Goal: Task Accomplishment & Management: Manage account settings

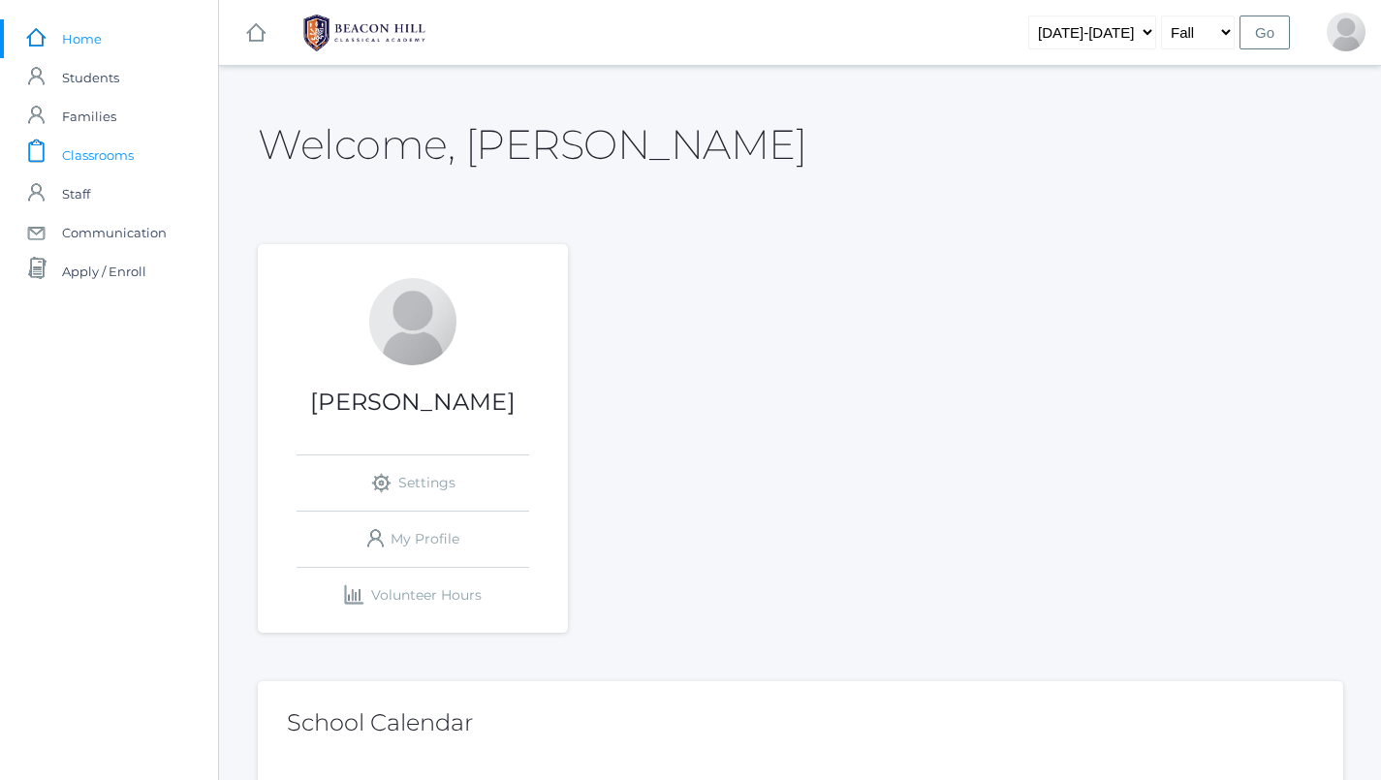
click at [99, 158] on span "Classrooms" at bounding box center [98, 155] width 72 height 39
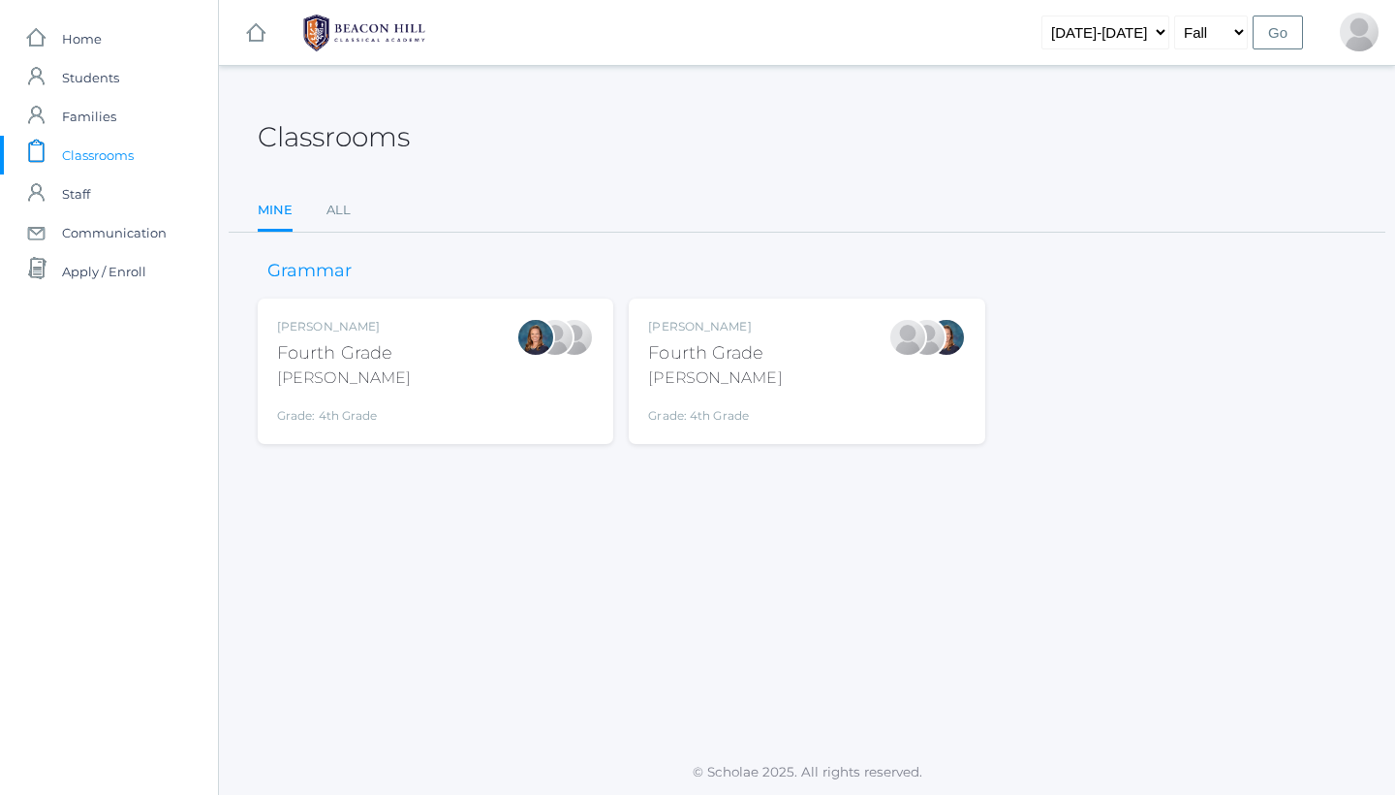
click at [932, 357] on div at bounding box center [927, 337] width 39 height 39
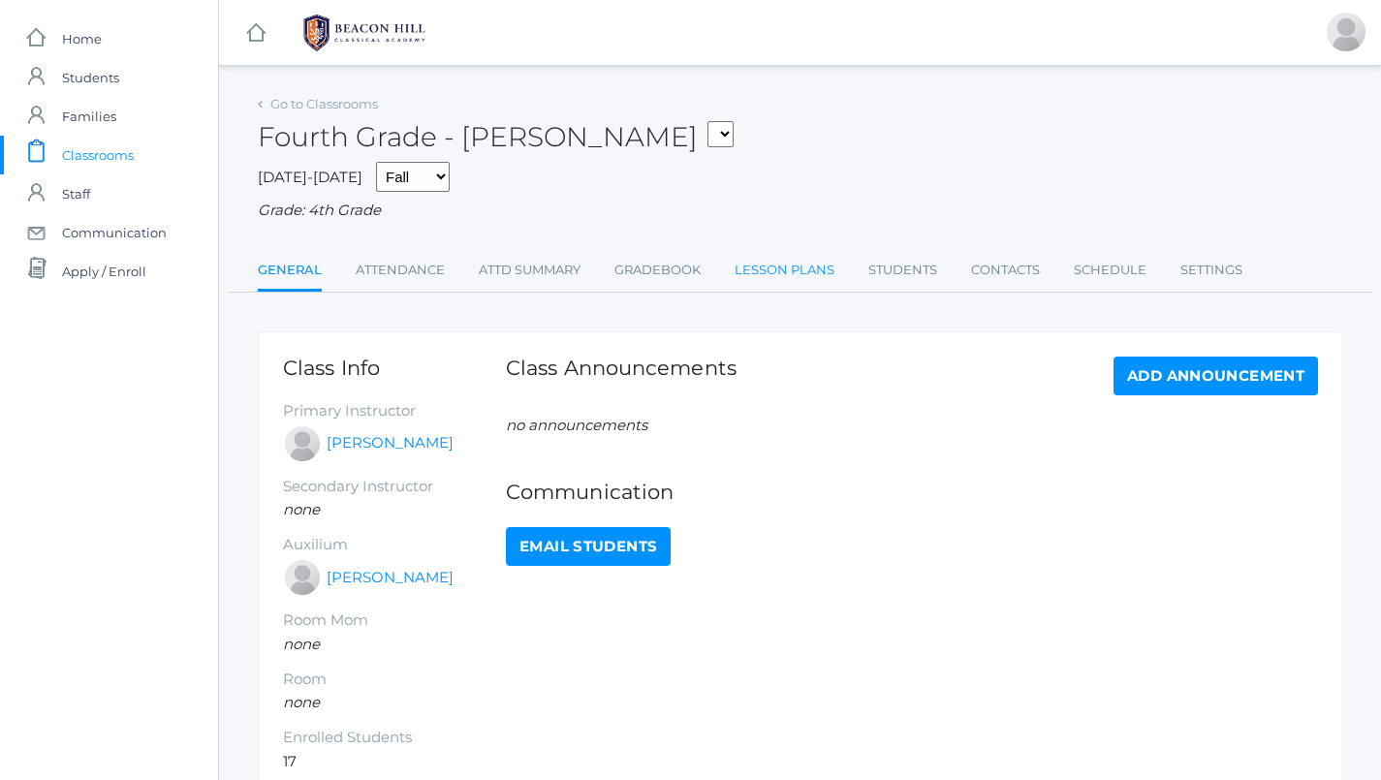
click at [765, 266] on link "Lesson Plans" at bounding box center [785, 270] width 100 height 39
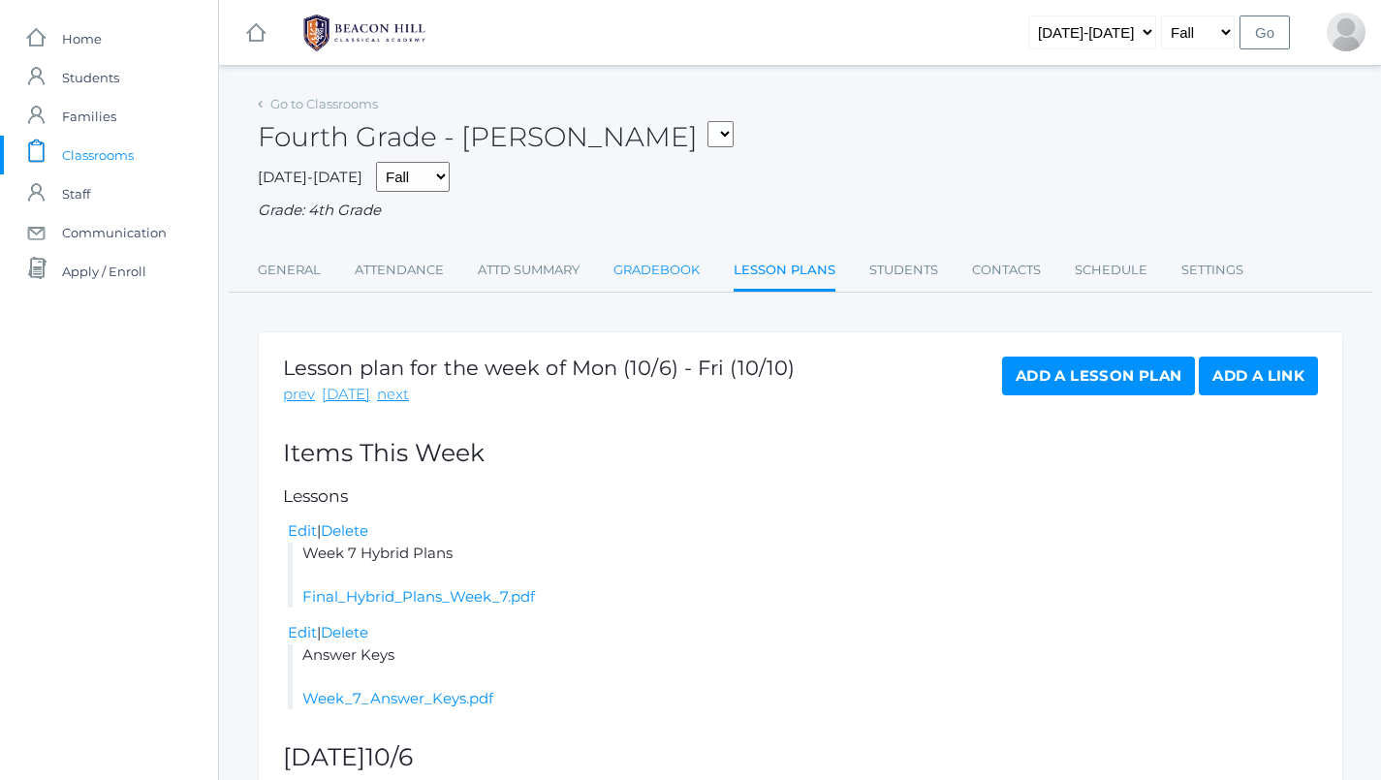
click at [647, 266] on link "Gradebook" at bounding box center [656, 270] width 86 height 39
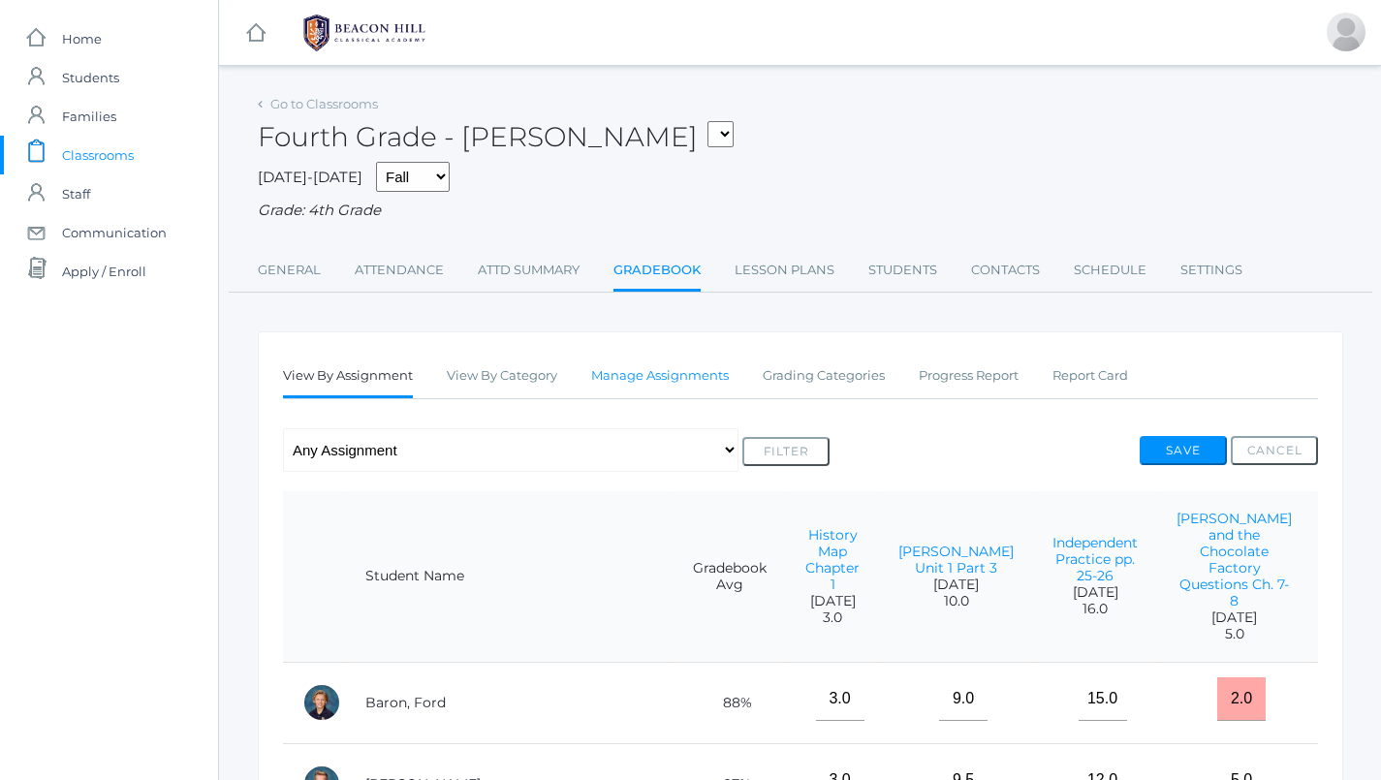
click at [678, 368] on link "Manage Assignments" at bounding box center [660, 376] width 138 height 39
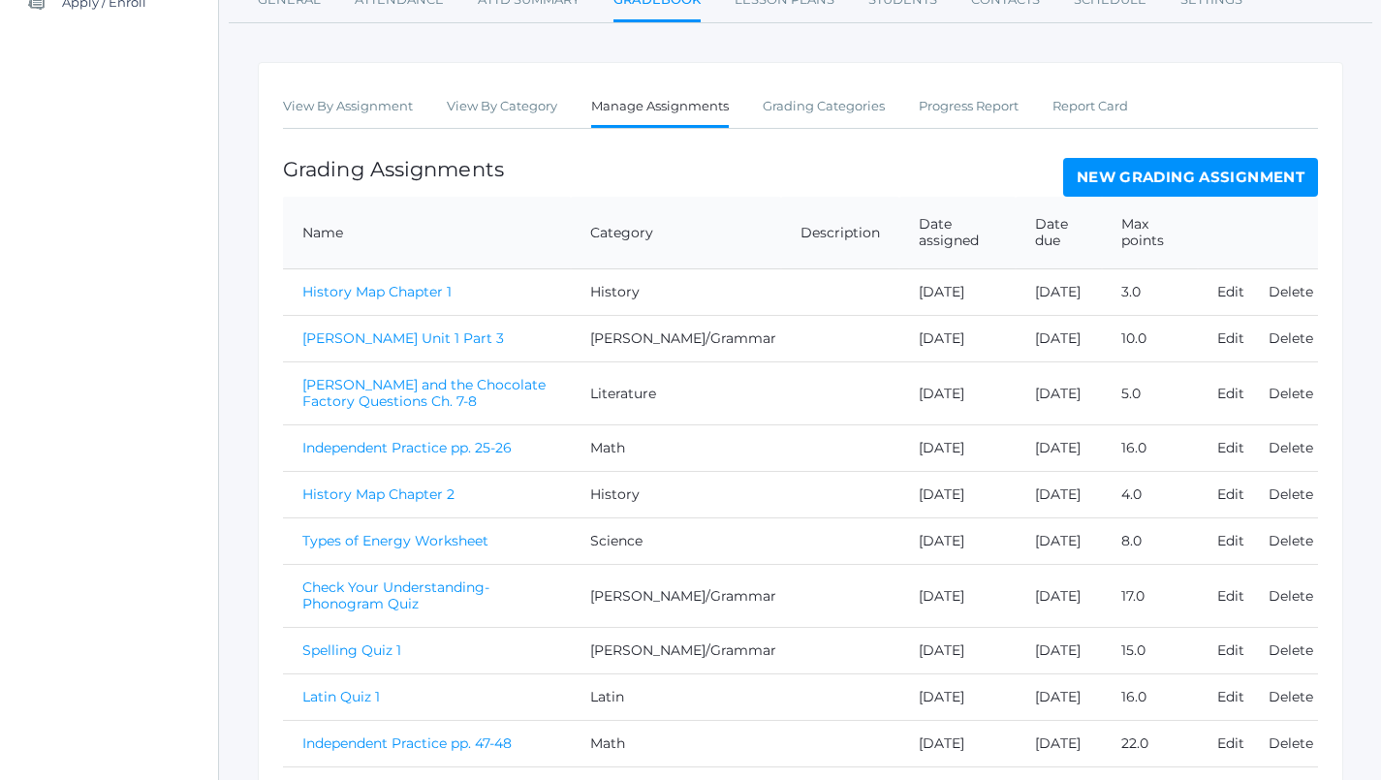
scroll to position [253, 0]
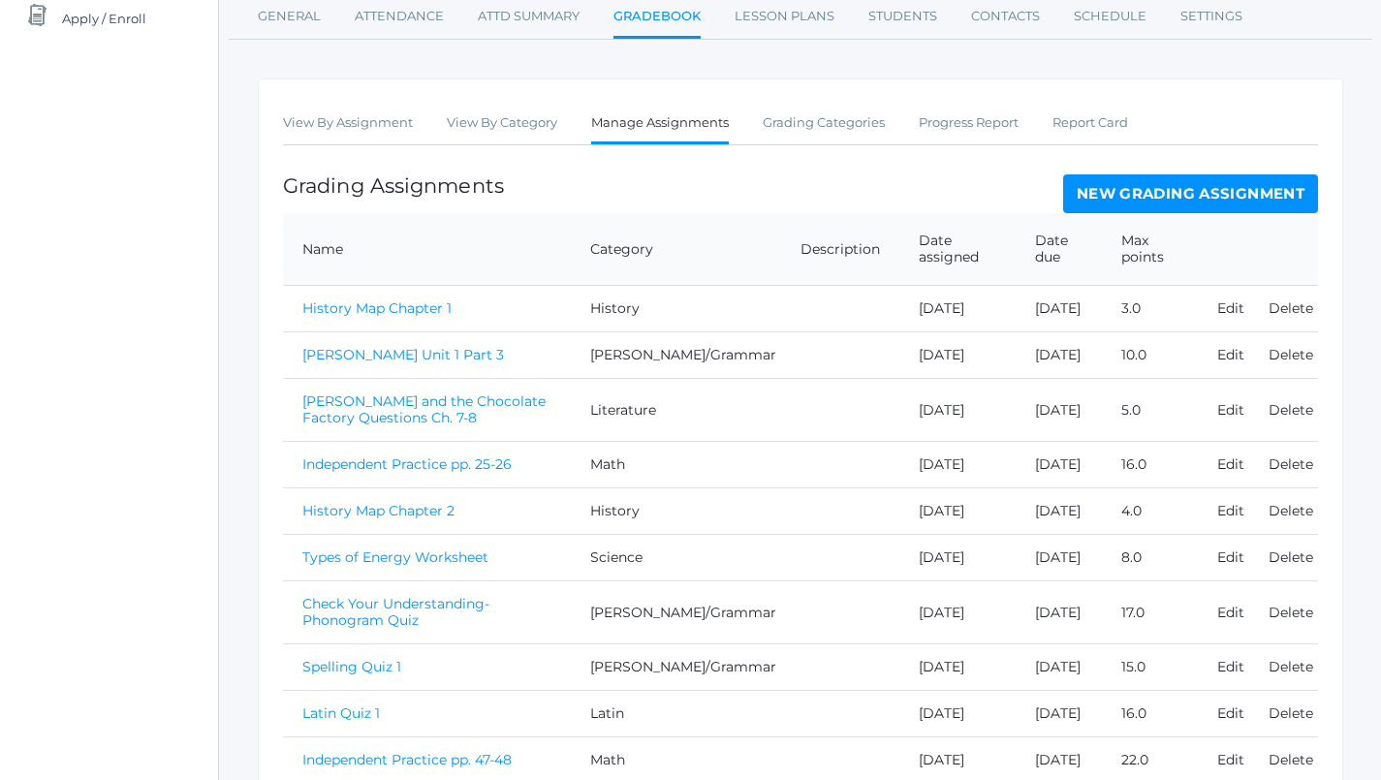
click at [1178, 176] on link "New Grading Assignment" at bounding box center [1190, 193] width 255 height 39
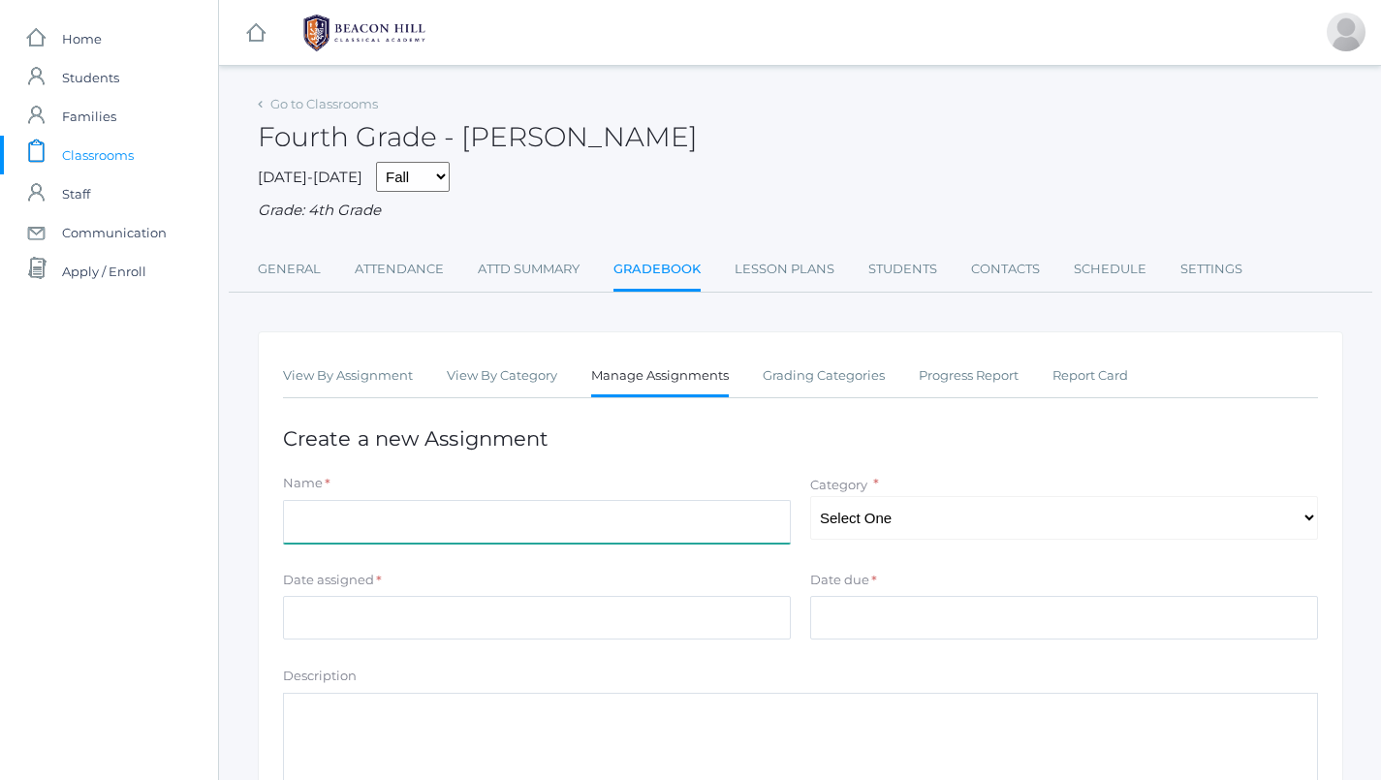
click at [412, 500] on input "Name" at bounding box center [537, 522] width 508 height 44
type input "Spelling Test 5"
select select "1091"
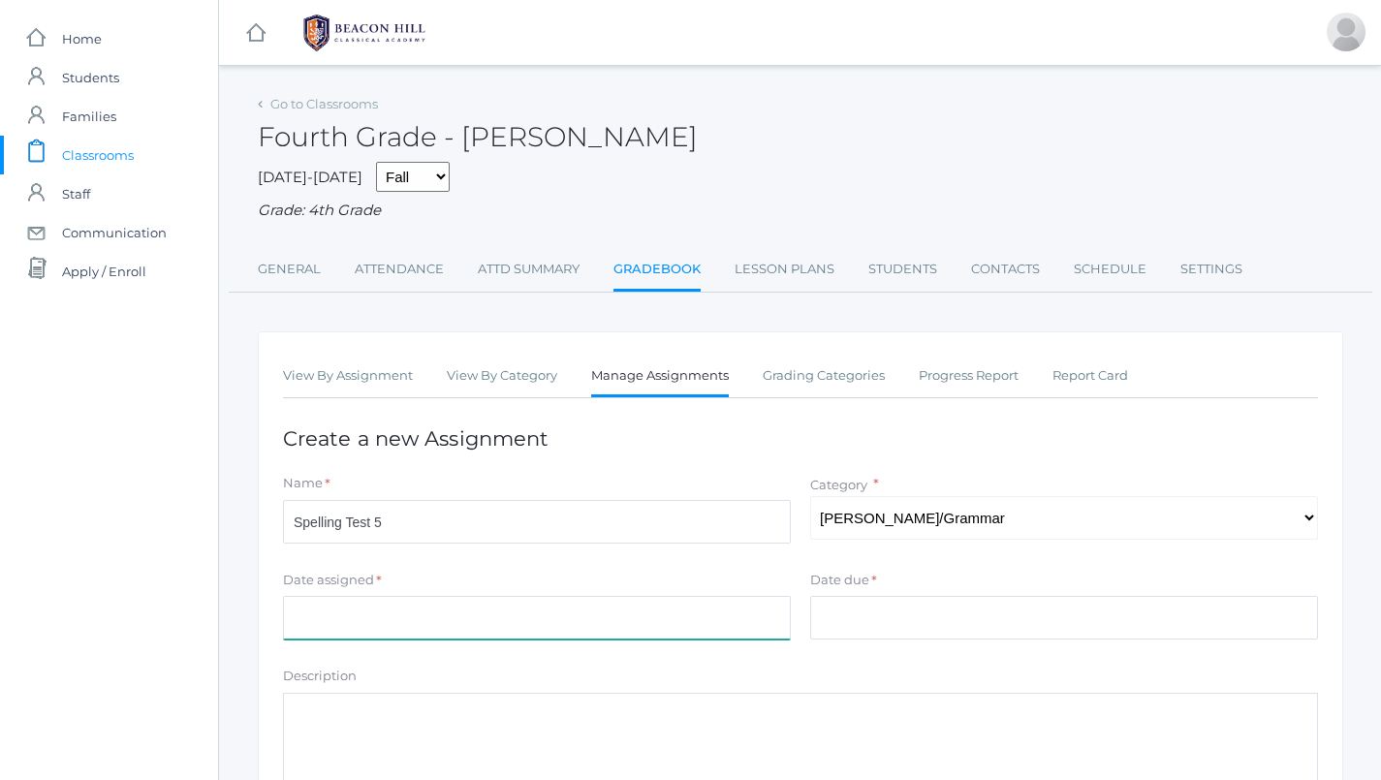
click at [500, 612] on input "Date assigned" at bounding box center [537, 618] width 508 height 44
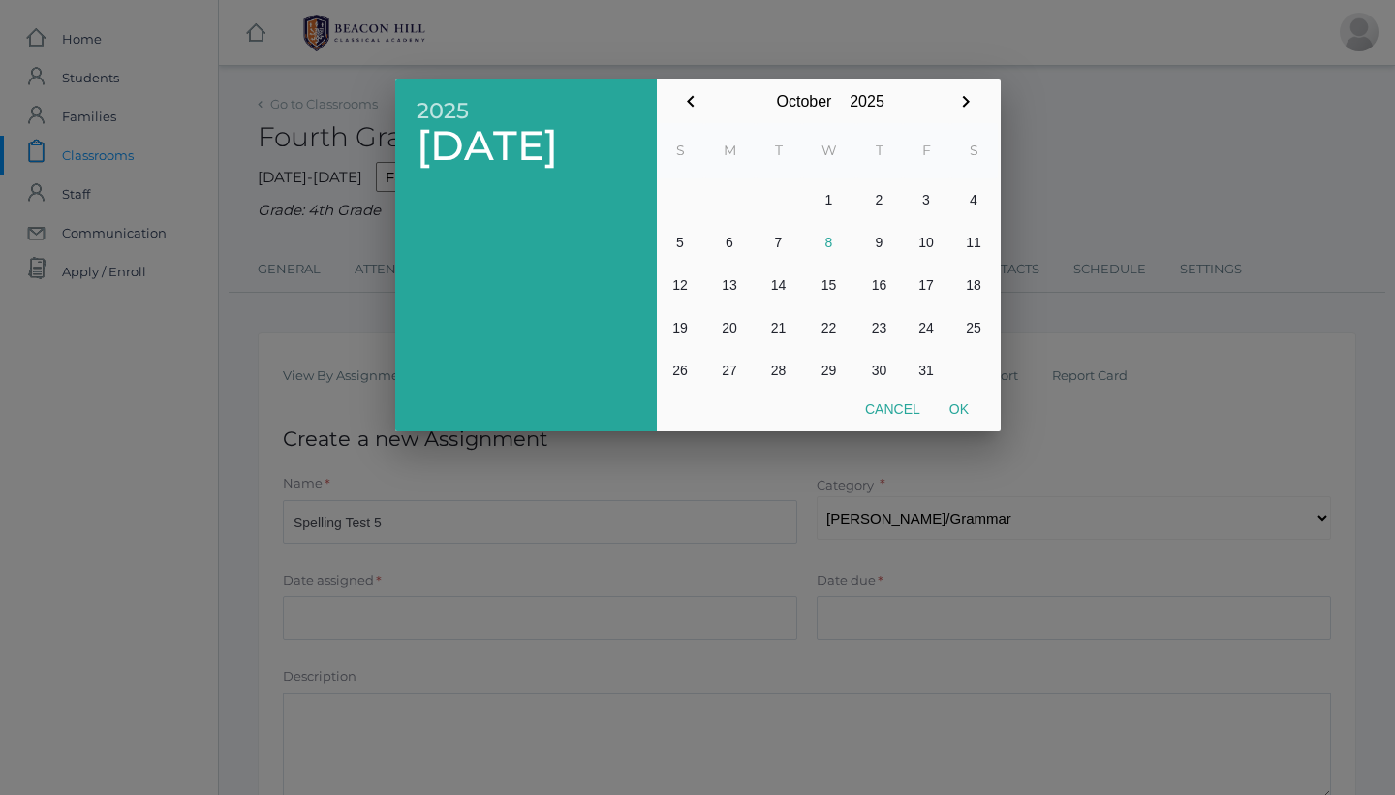
click at [830, 243] on button "8" at bounding box center [829, 242] width 54 height 43
click at [959, 415] on button "Ok" at bounding box center [959, 408] width 48 height 35
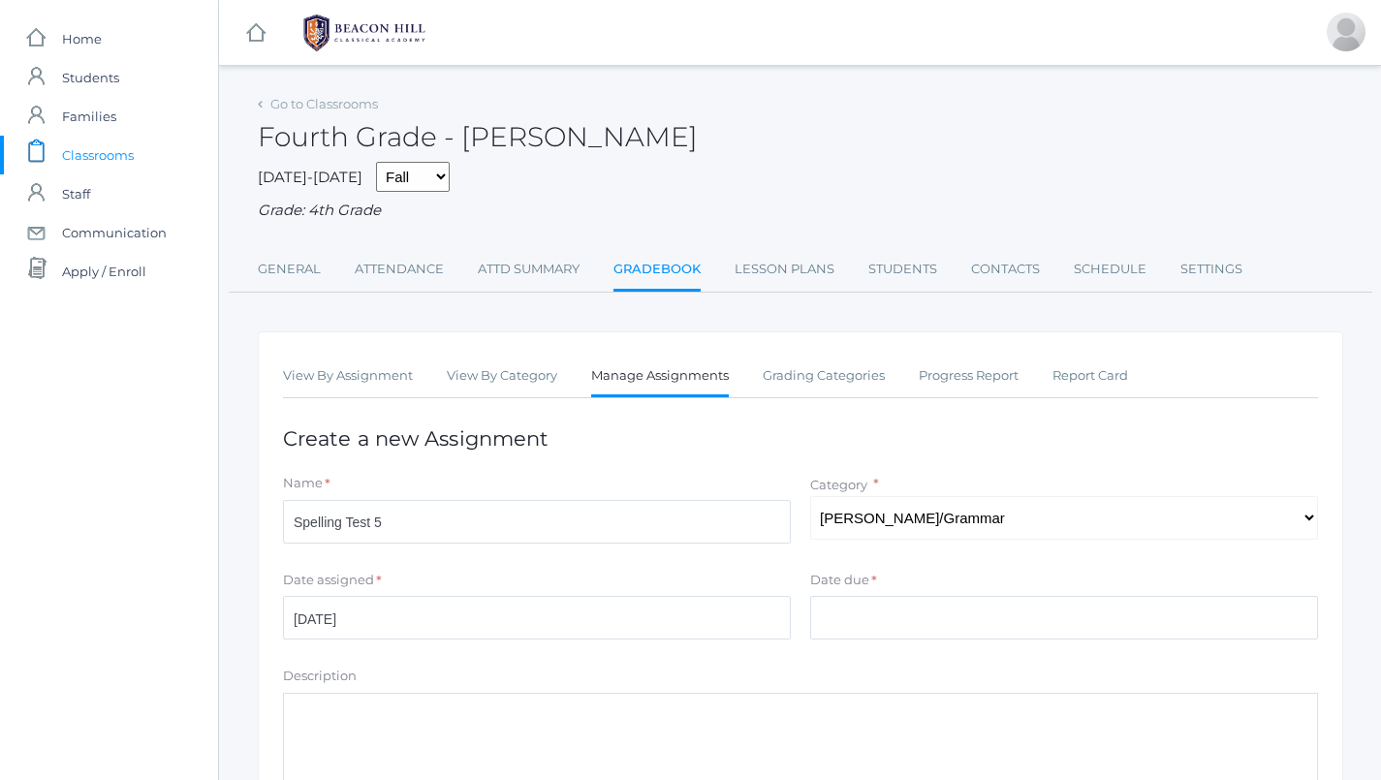
click at [568, 580] on div "Date assigned *" at bounding box center [537, 584] width 508 height 26
click at [568, 596] on input "2025-10-08" at bounding box center [537, 618] width 508 height 44
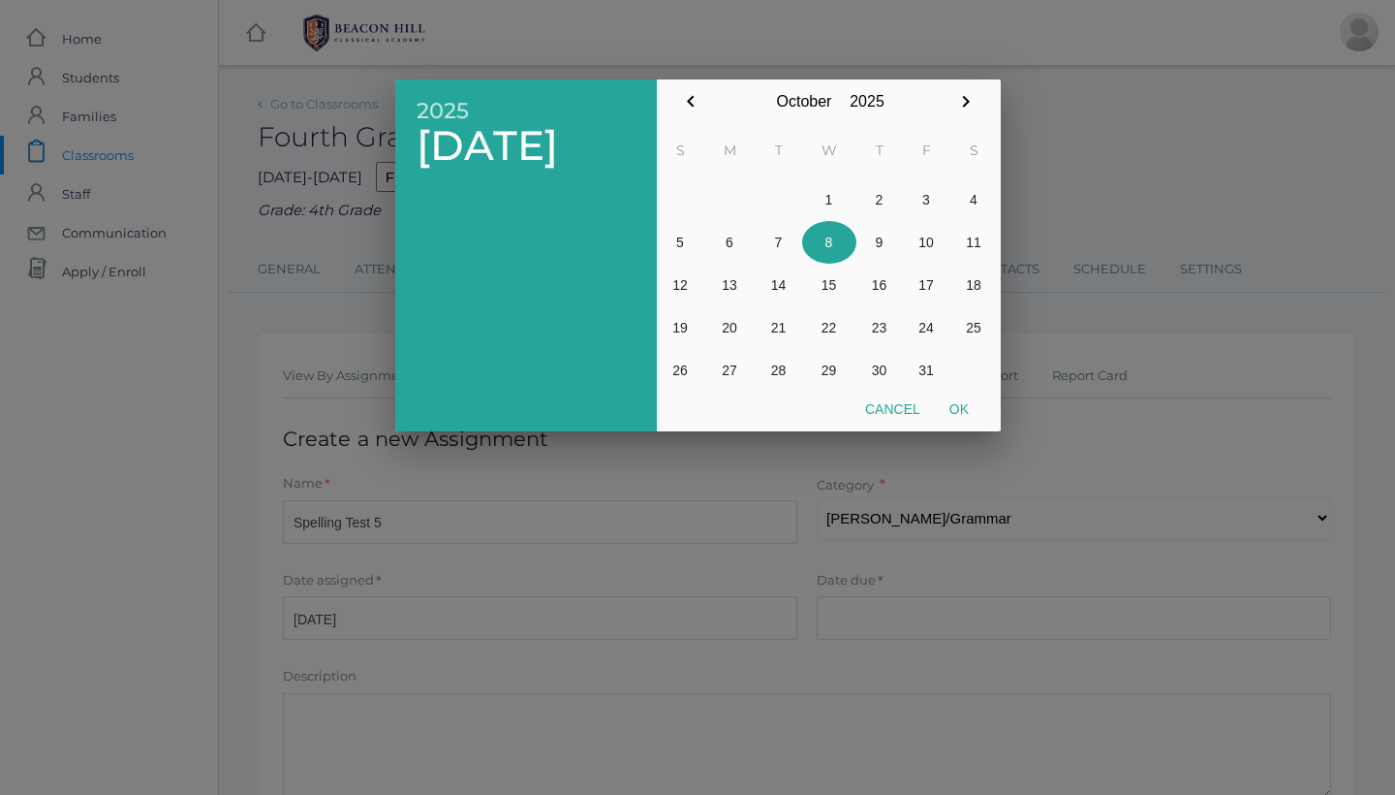
click at [785, 231] on button "7" at bounding box center [779, 242] width 47 height 43
click at [963, 403] on button "Ok" at bounding box center [959, 408] width 48 height 35
type input "[DATE]"
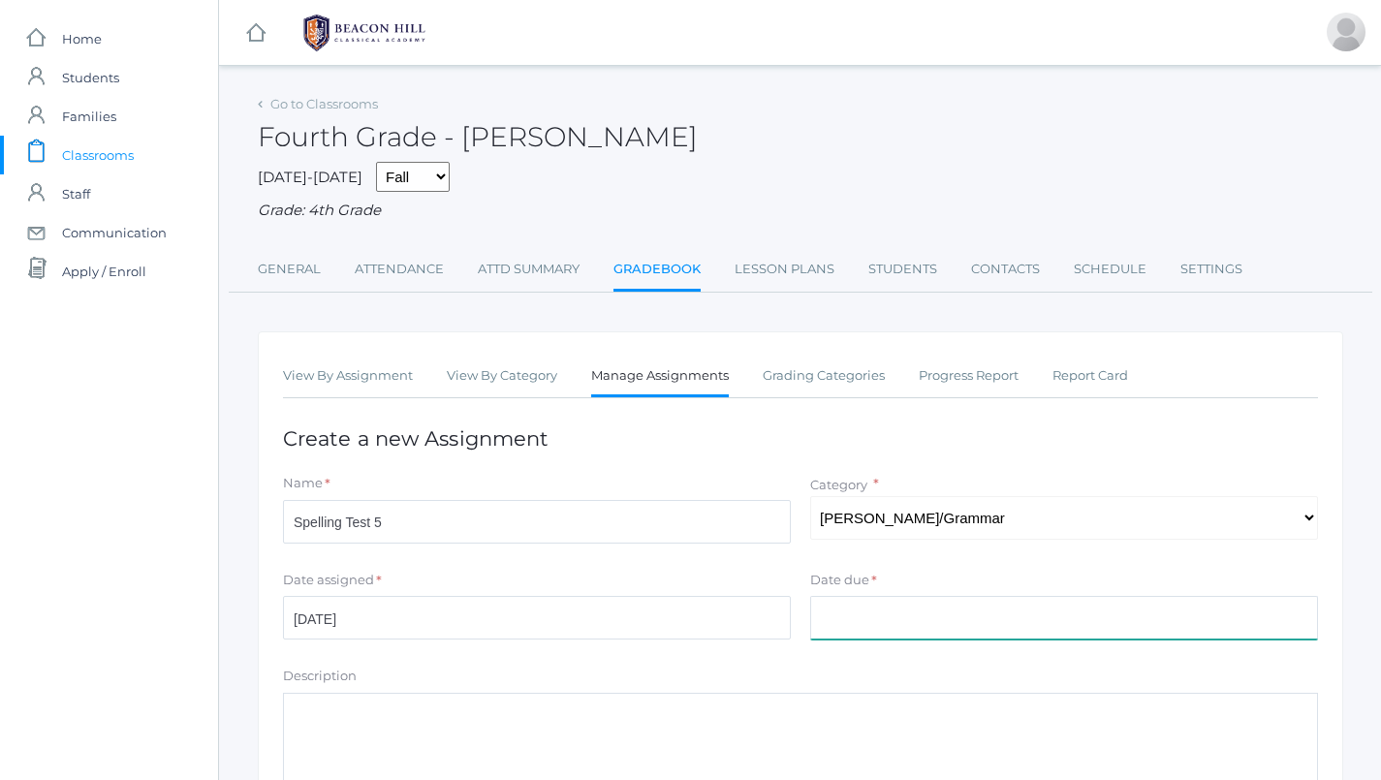
click at [891, 597] on input "Date due" at bounding box center [1064, 618] width 508 height 44
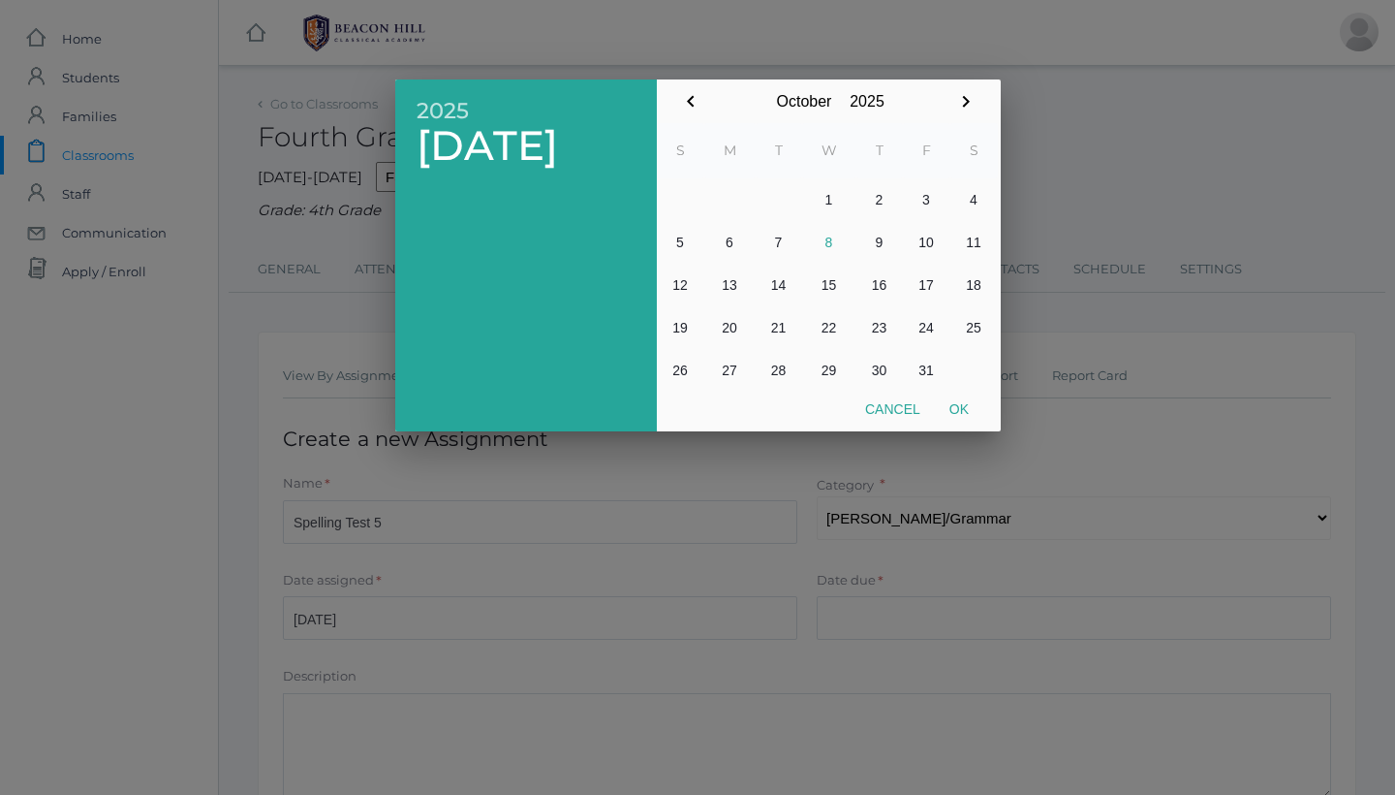
click at [784, 241] on button "7" at bounding box center [779, 242] width 47 height 43
click at [956, 414] on button "Ok" at bounding box center [959, 408] width 48 height 35
type input "[DATE]"
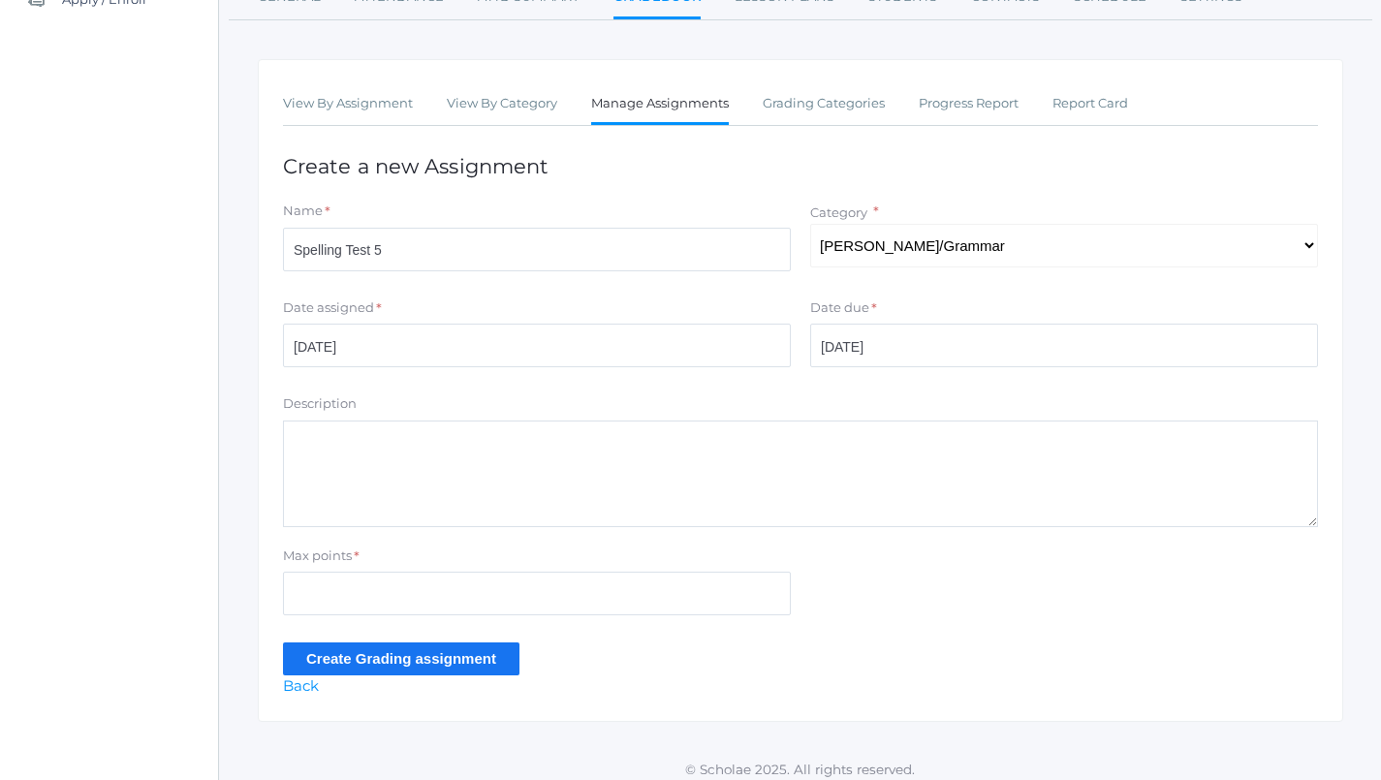
scroll to position [271, 0]
click at [449, 579] on input "Max points" at bounding box center [537, 595] width 508 height 44
type input "12"
click at [391, 654] on input "Create Grading assignment" at bounding box center [401, 659] width 236 height 32
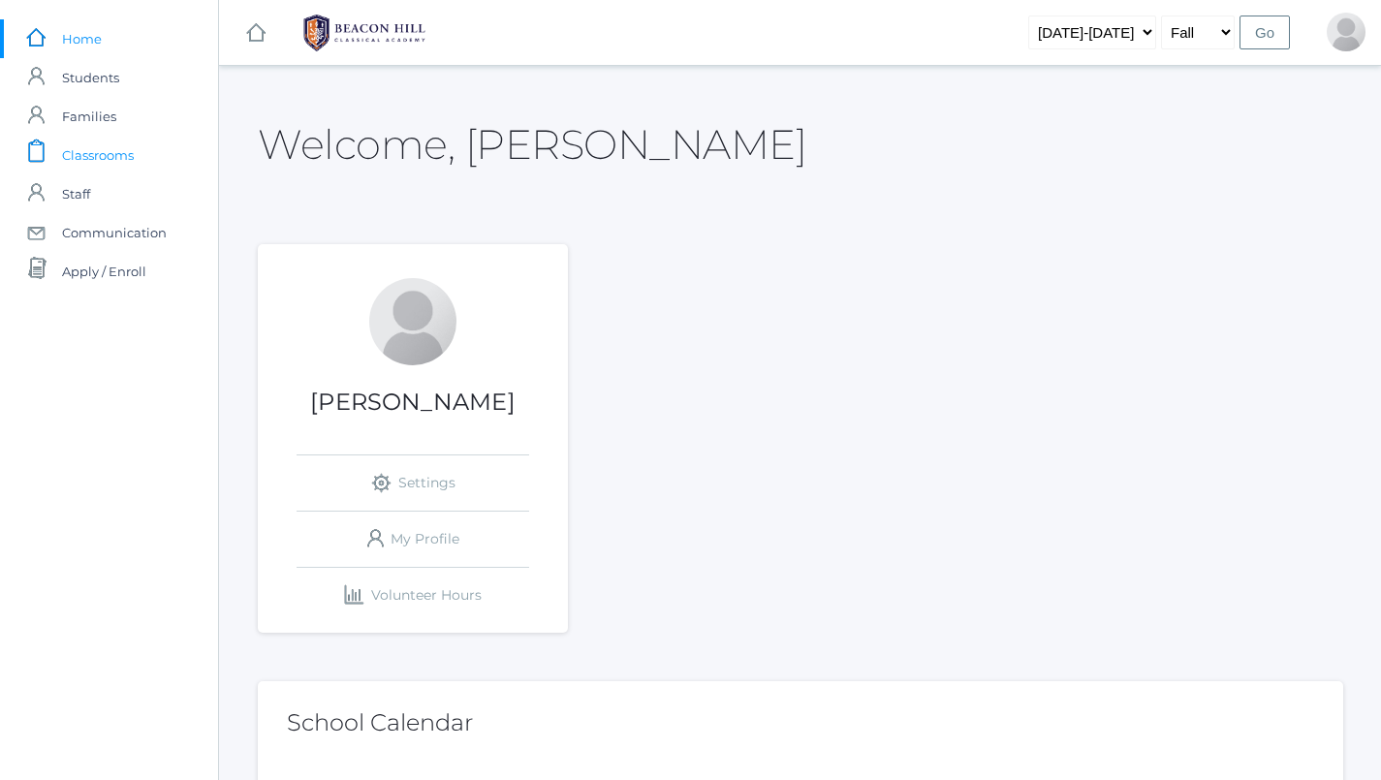
click at [125, 148] on span "Classrooms" at bounding box center [98, 155] width 72 height 39
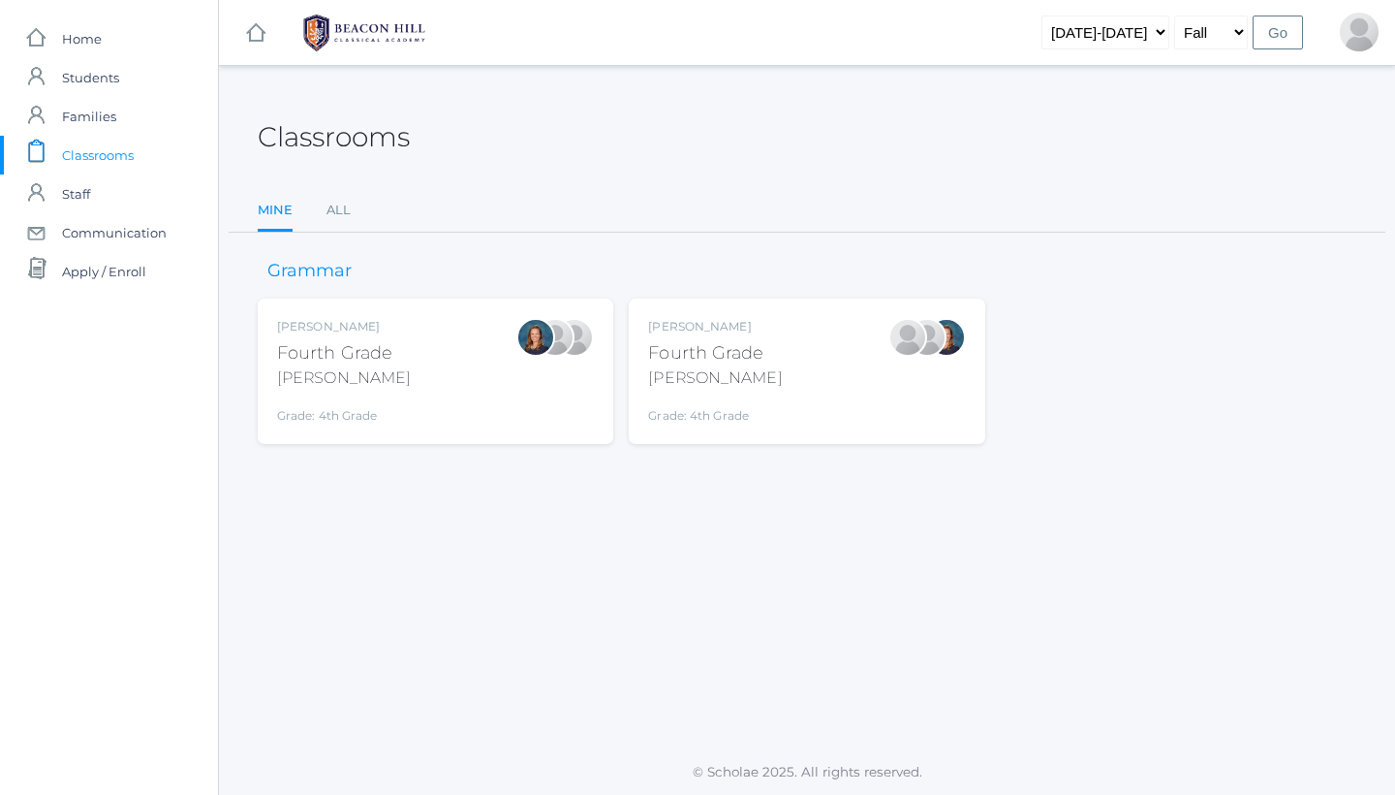
click at [340, 388] on div "Ellie Bradley Fourth Grade Bradley Grade: 4th Grade 04LA" at bounding box center [344, 371] width 134 height 107
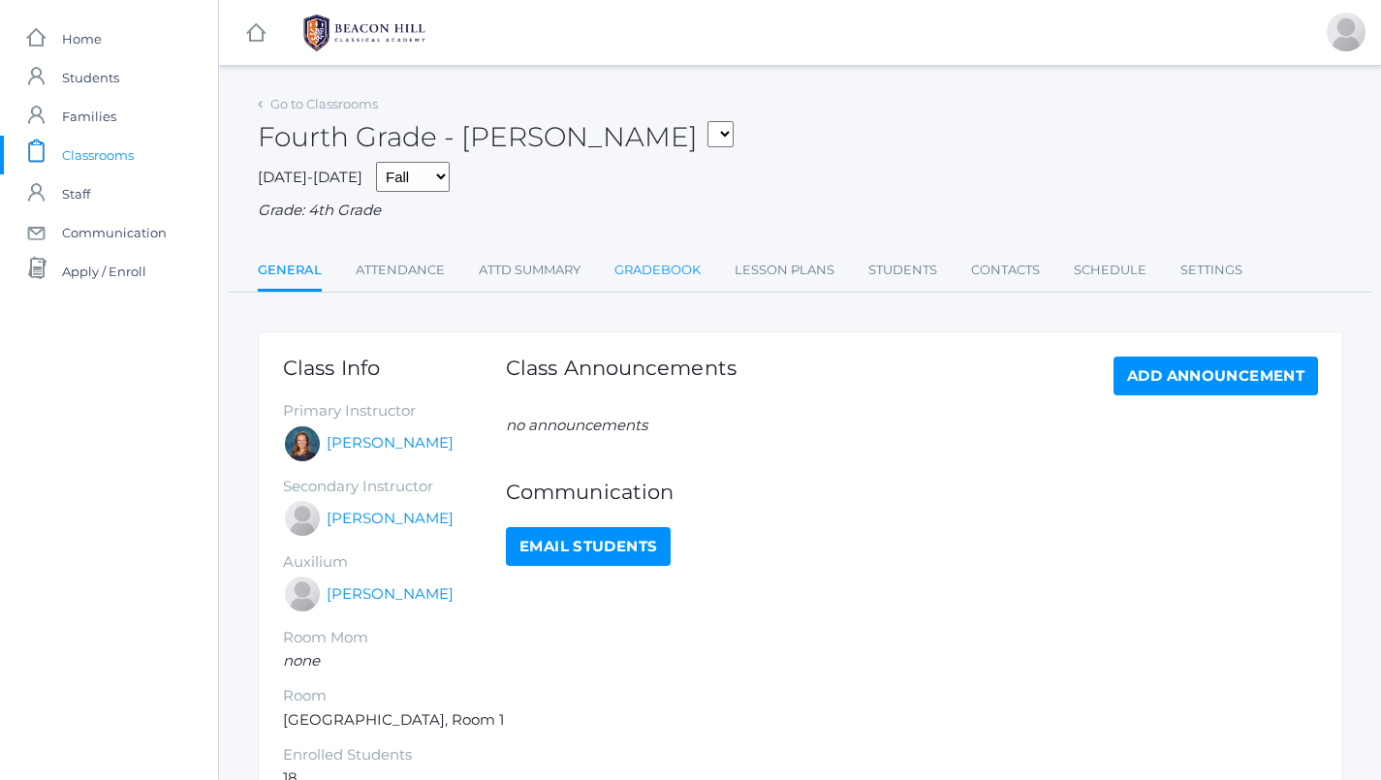
click at [686, 252] on link "Gradebook" at bounding box center [657, 270] width 86 height 39
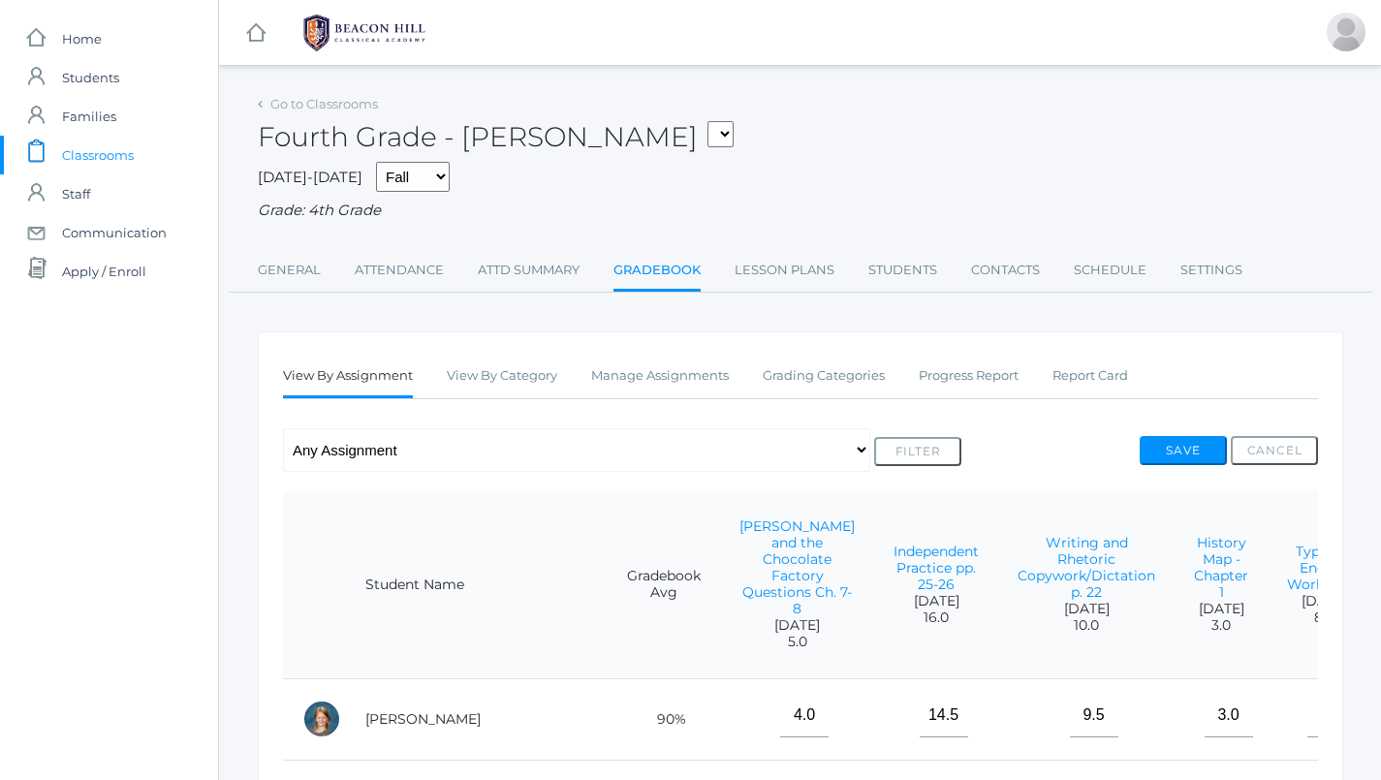
click at [691, 369] on link "Manage Assignments" at bounding box center [660, 376] width 138 height 39
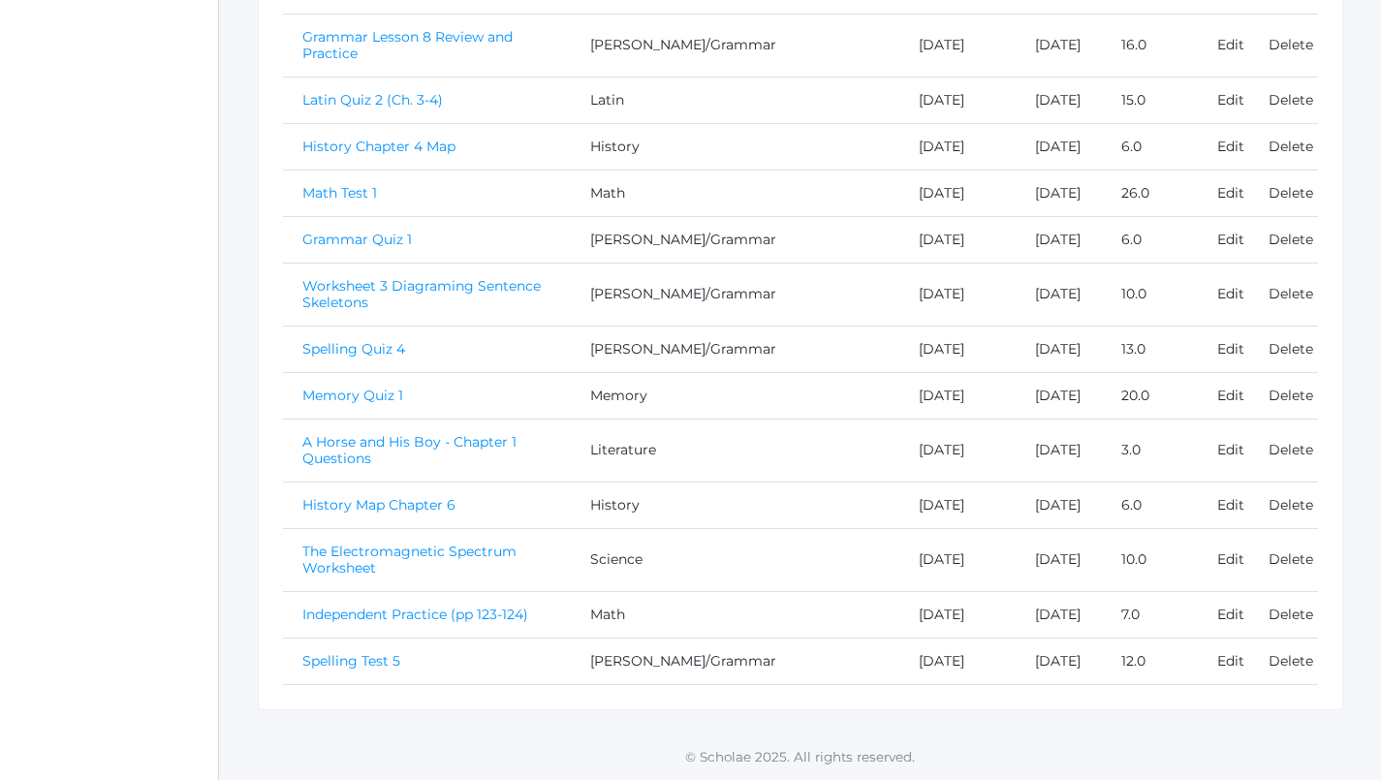
scroll to position [1619, 0]
click at [391, 654] on link "Spelling Test 5" at bounding box center [351, 660] width 98 height 17
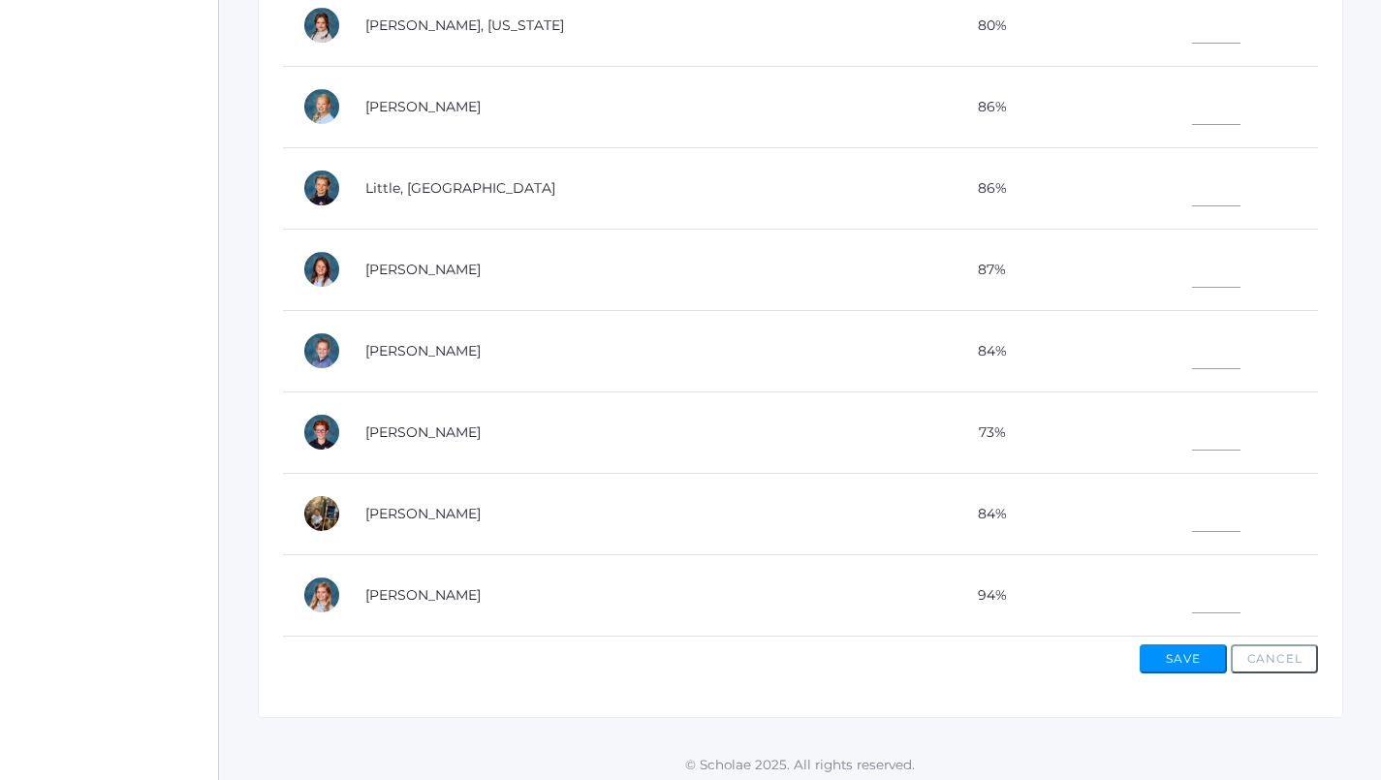
scroll to position [712, 0]
click at [1192, 413] on input"] "text" at bounding box center [1216, 429] width 48 height 44
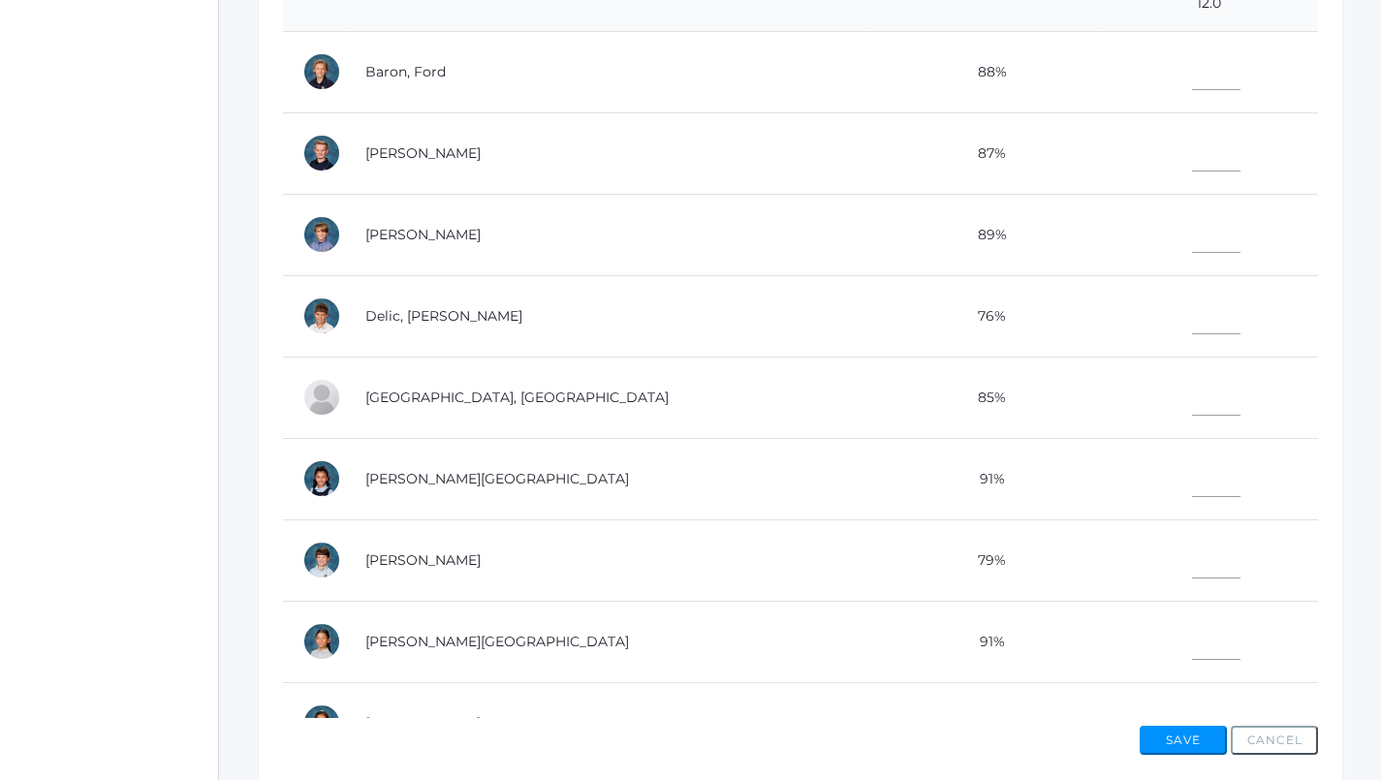
scroll to position [547, 0]
type input"] "6"
click at [1192, 55] on input"] "text" at bounding box center [1216, 69] width 48 height 44
type input"] "12"
click at [1192, 137] on input"] "text" at bounding box center [1216, 151] width 48 height 44
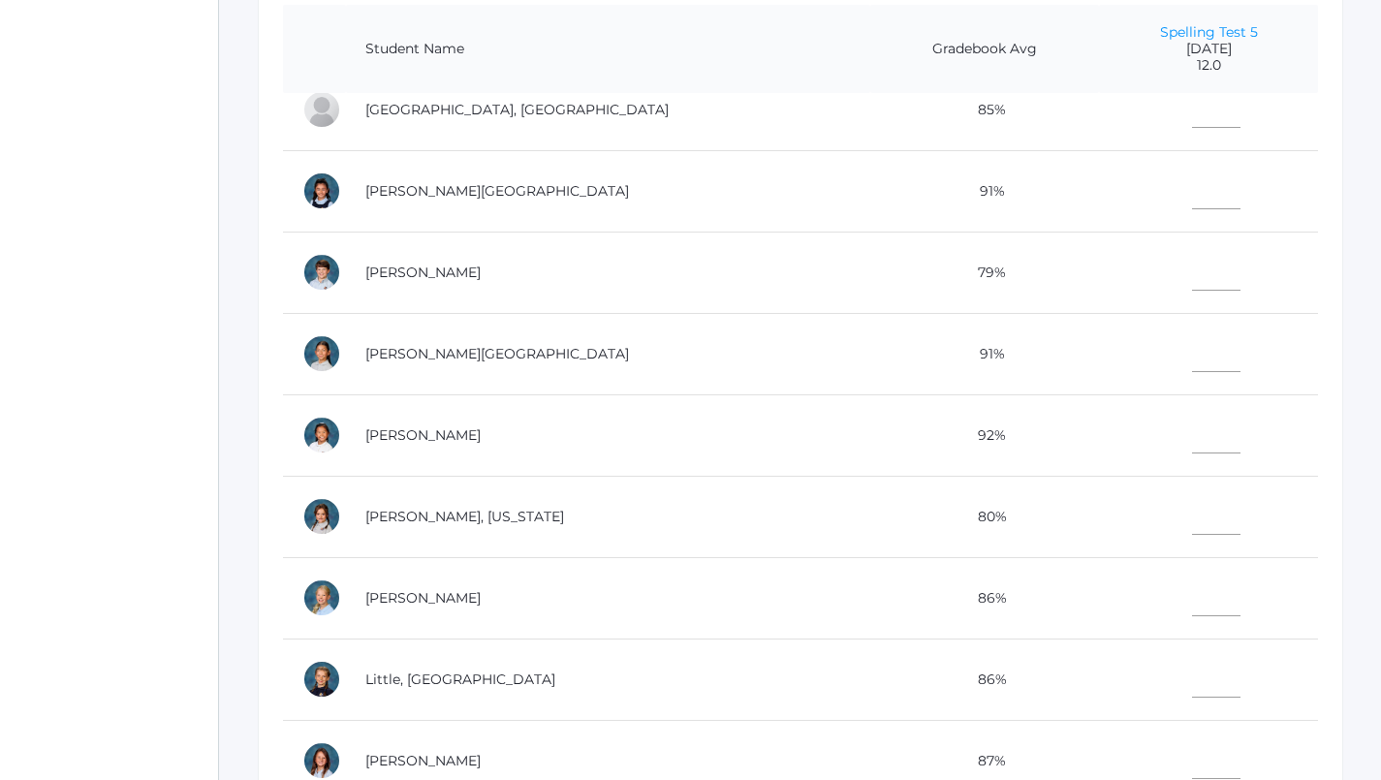
scroll to position [383, 0]
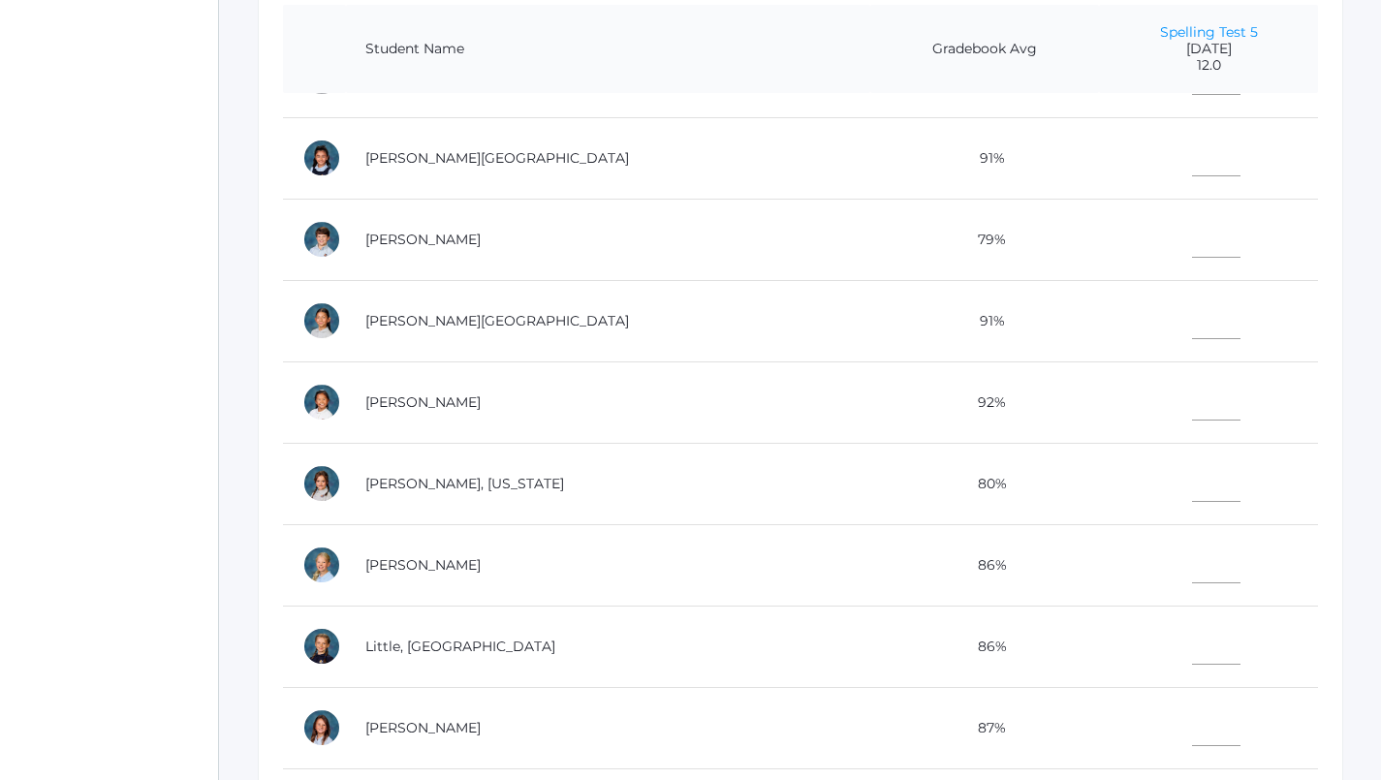
type input"] "12"
click at [1192, 556] on input"] "text" at bounding box center [1216, 562] width 48 height 44
click at [1192, 556] on input"] "11" at bounding box center [1216, 562] width 48 height 44
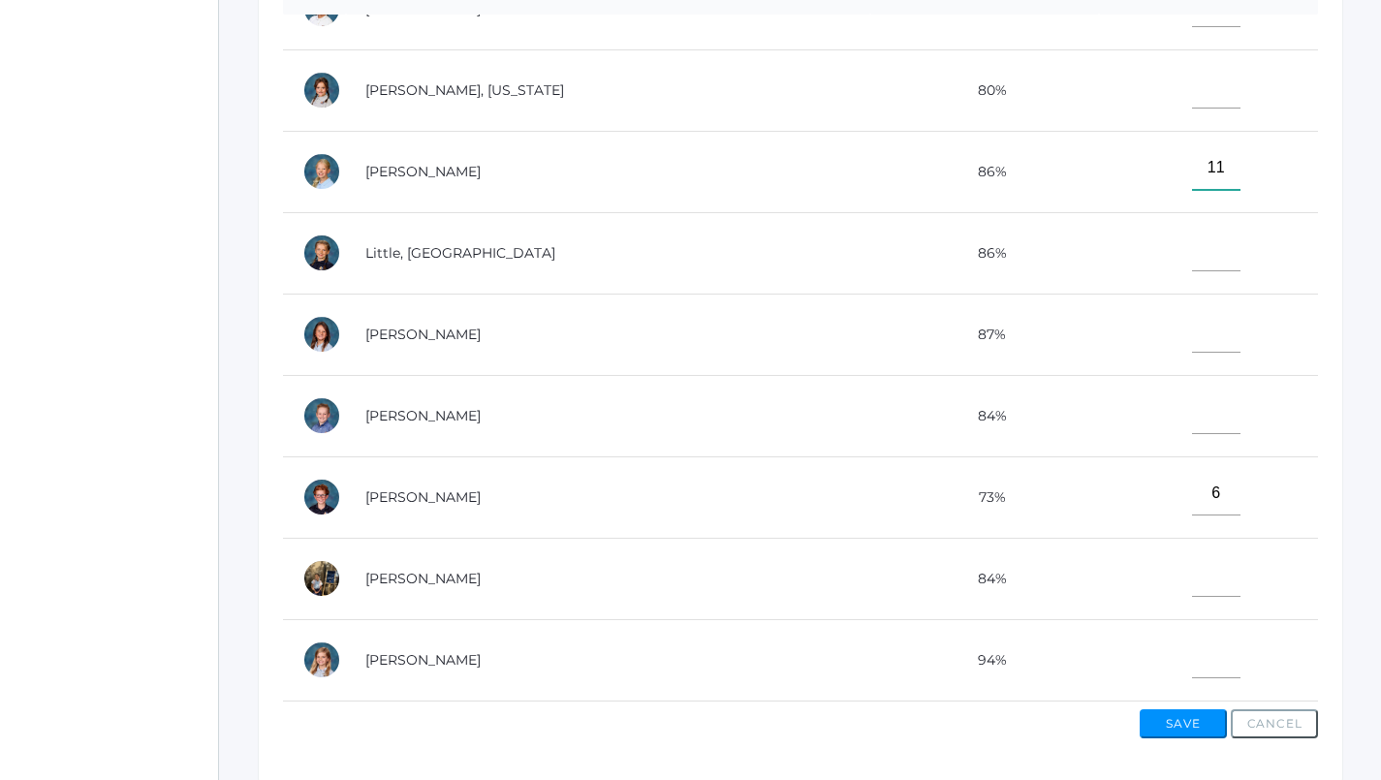
scroll to position [698, 0]
type input"] "11"
click at [1192, 651] on input"] "text" at bounding box center [1216, 657] width 48 height 44
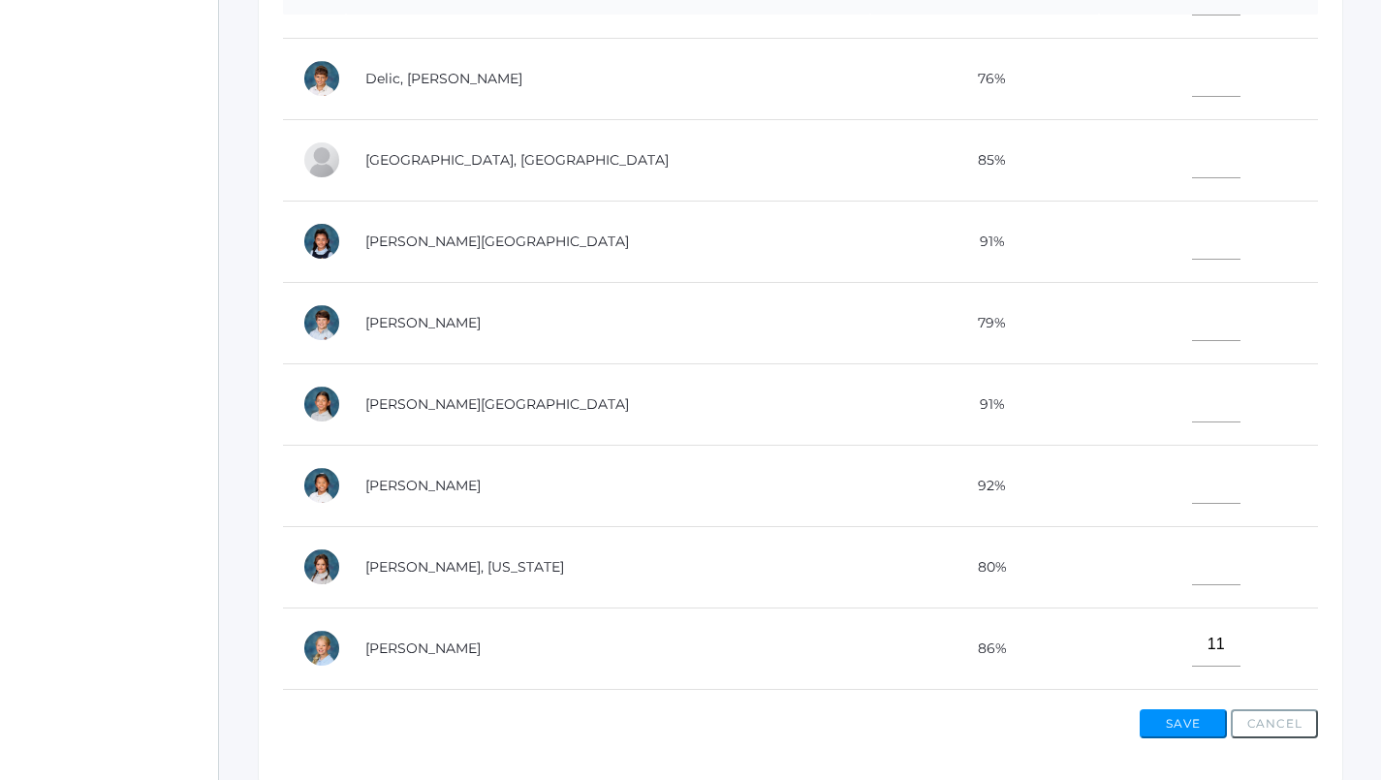
scroll to position [203, 0]
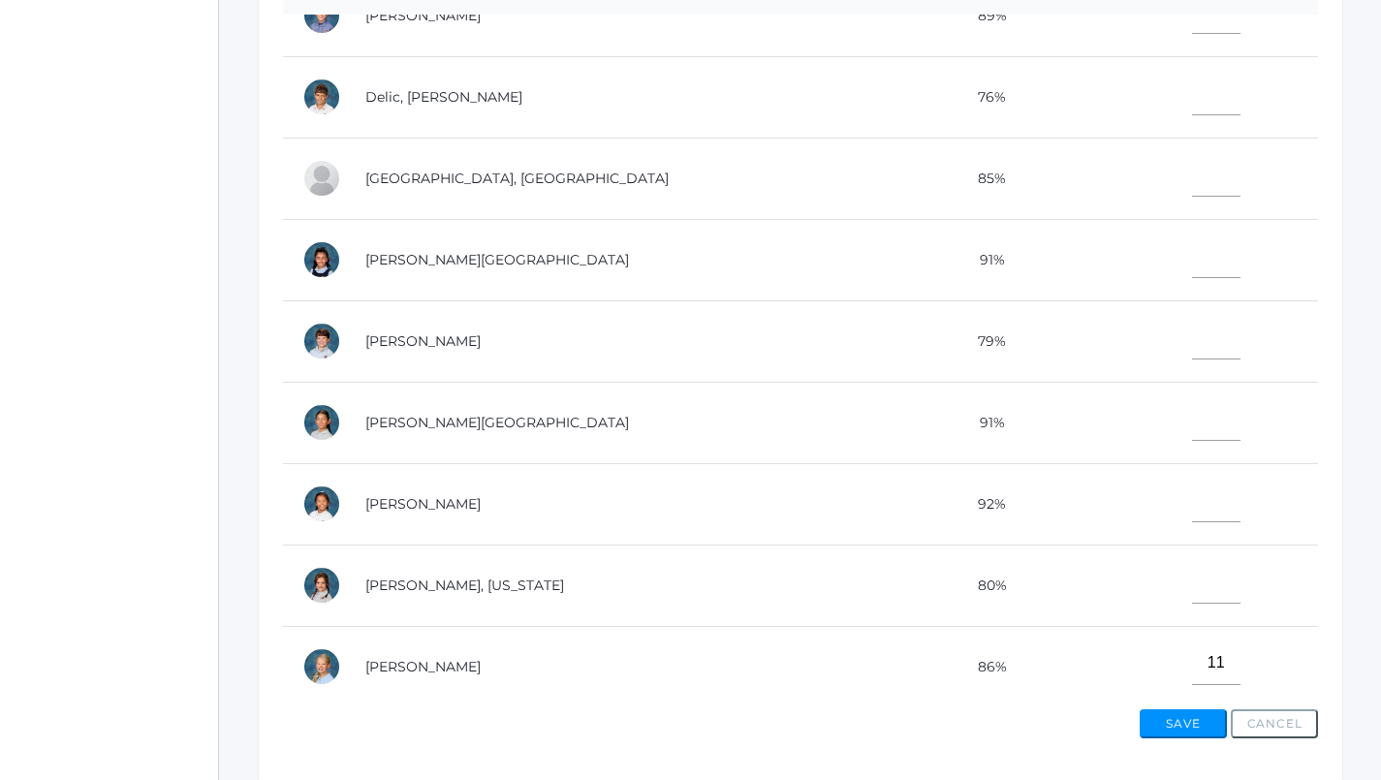
type input"] "12"
click at [1192, 260] on input"] "text" at bounding box center [1216, 257] width 48 height 44
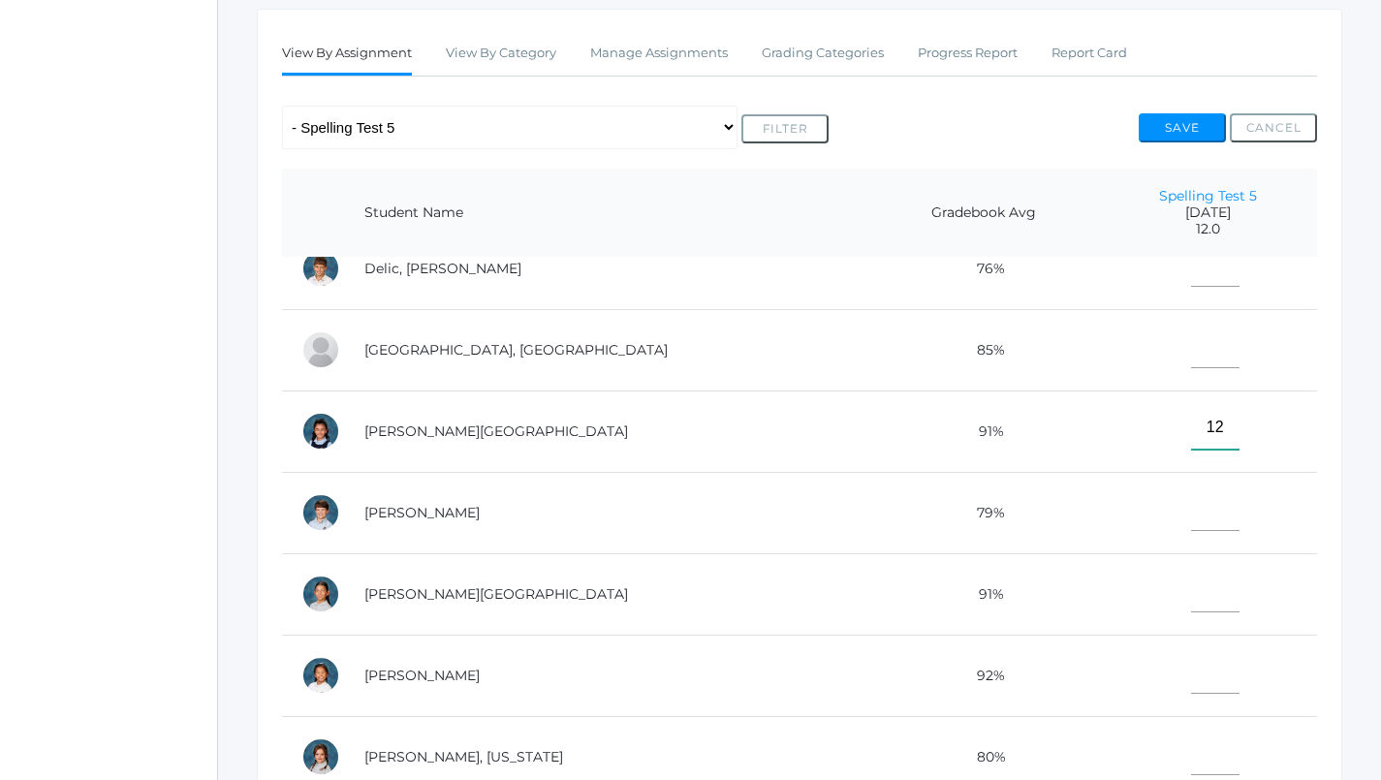
scroll to position [0, 0]
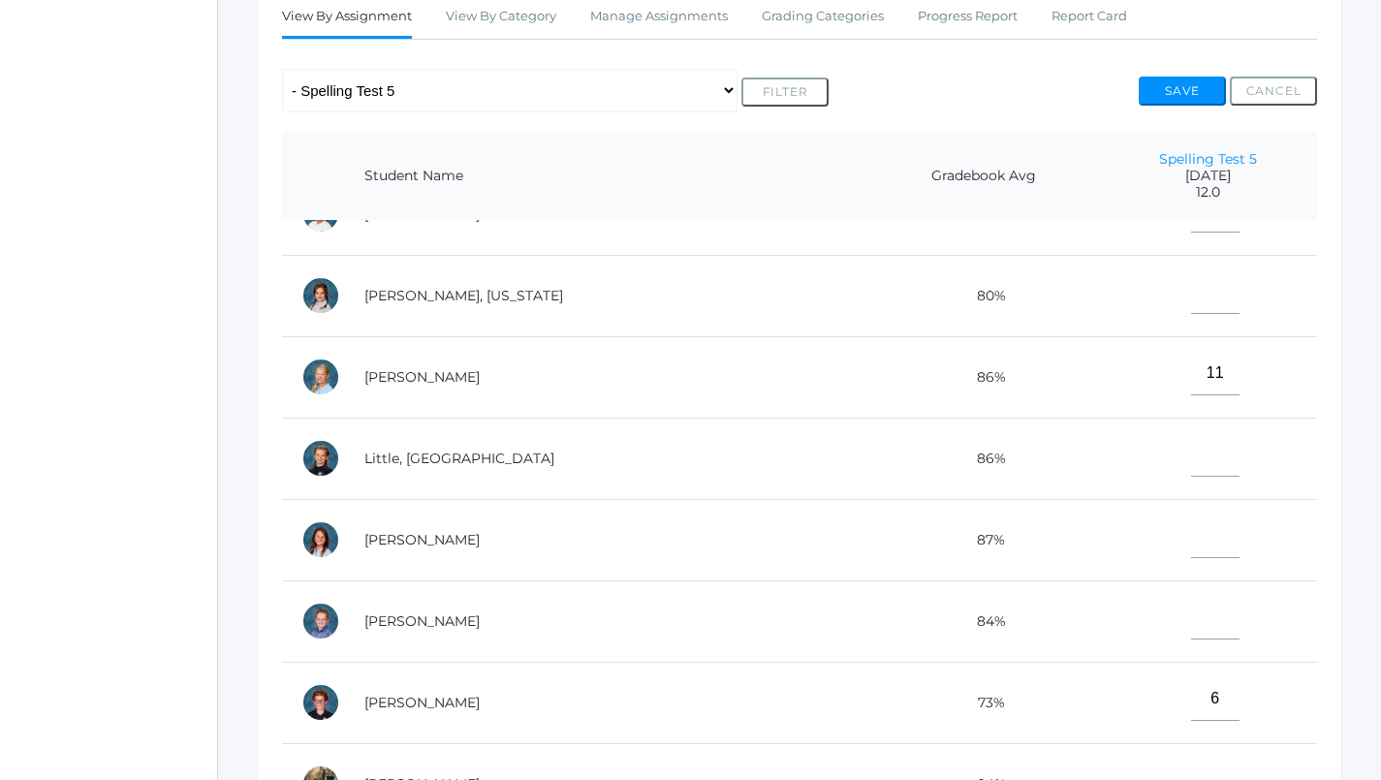
type input"] "12"
click at [1191, 606] on input"] "text" at bounding box center [1215, 618] width 48 height 44
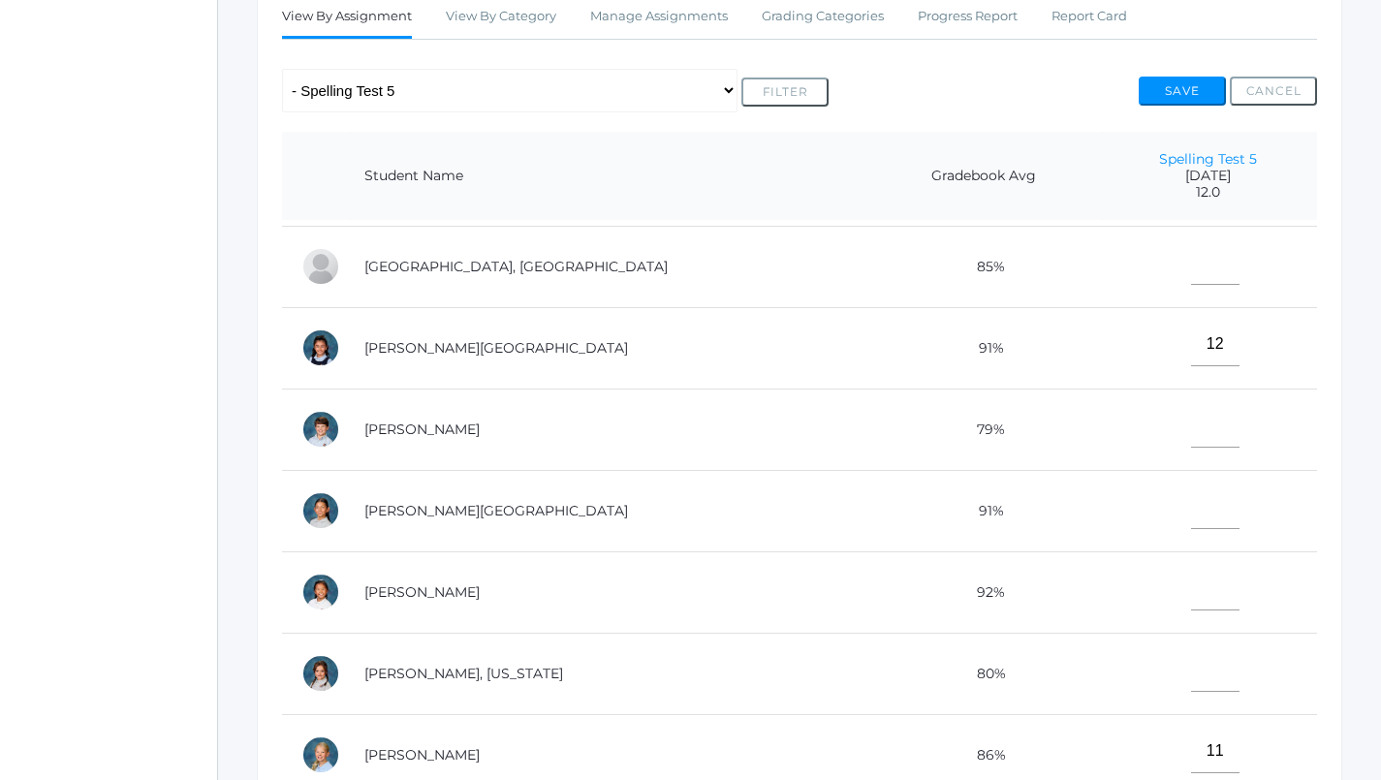
scroll to position [326, 0]
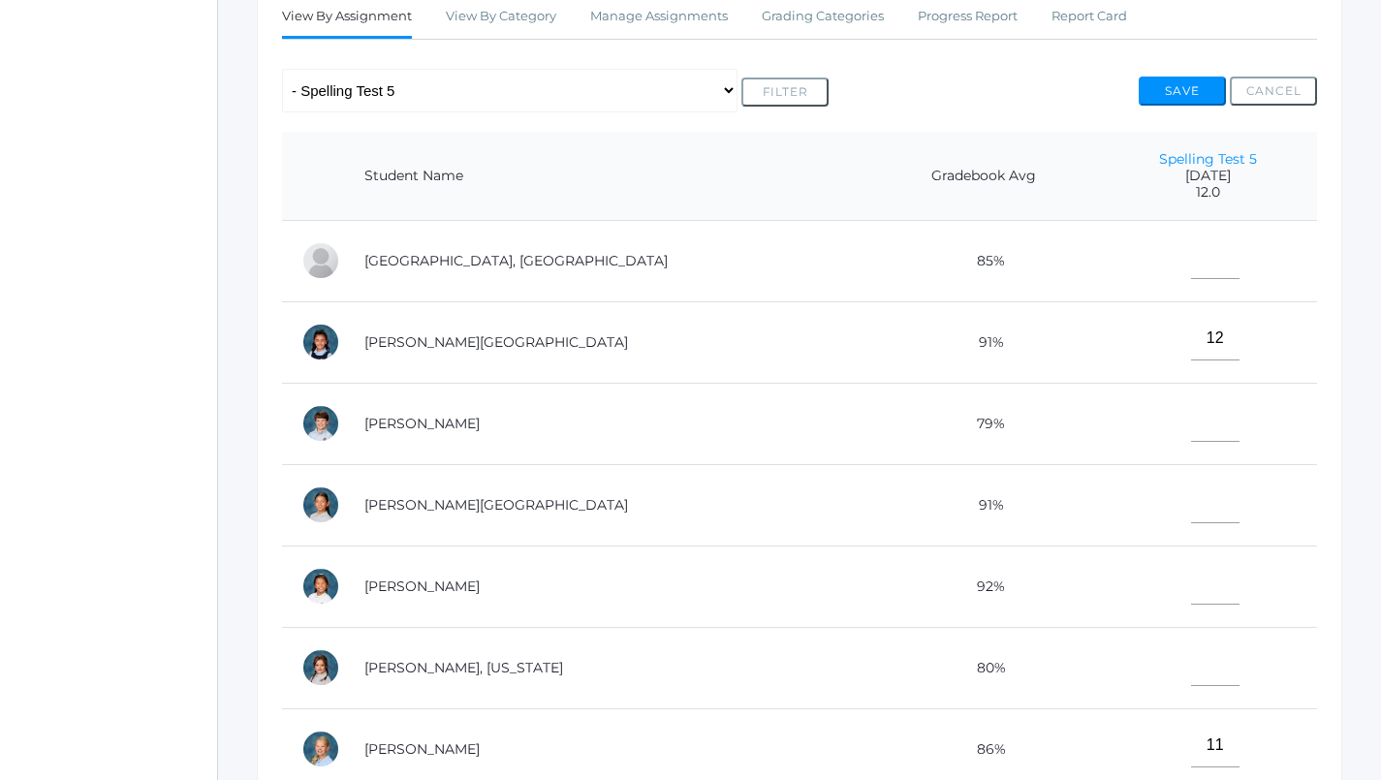
type input"] "11"
click at [1191, 504] on input"] "text" at bounding box center [1215, 502] width 48 height 44
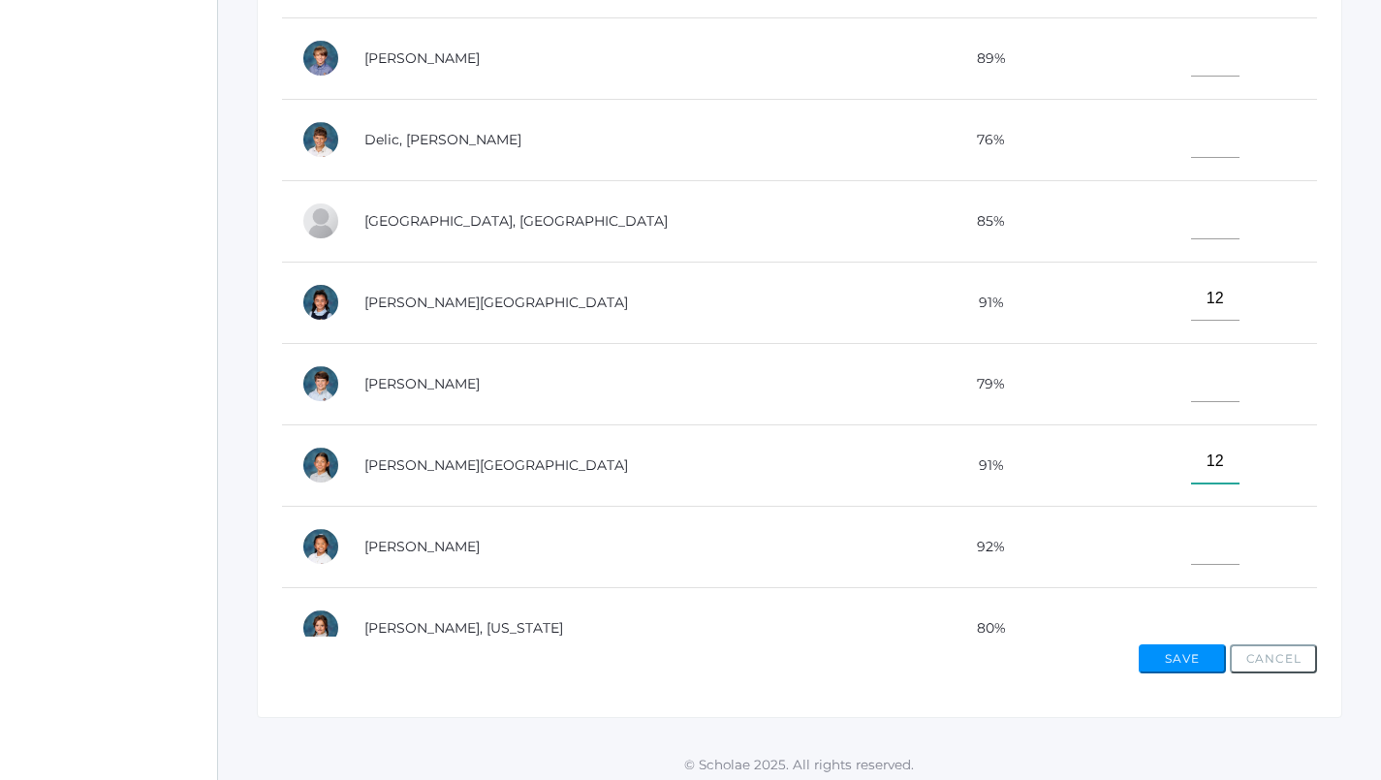
scroll to position [92, 0]
type input"] "12"
click at [1191, 214] on input"] "text" at bounding box center [1215, 221] width 48 height 44
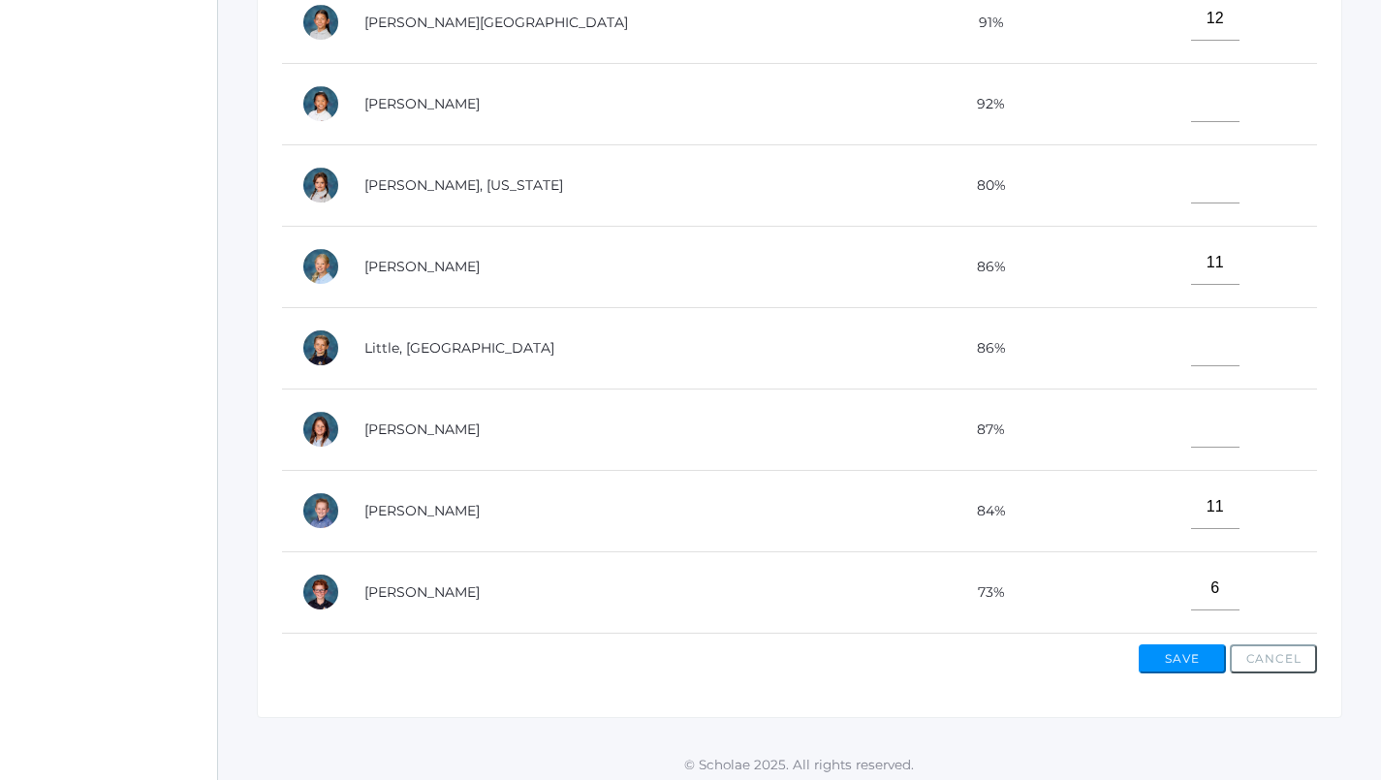
scroll to position [539, 0]
type input"] "12"
click at [1191, 415] on input"] "text" at bounding box center [1215, 425] width 48 height 44
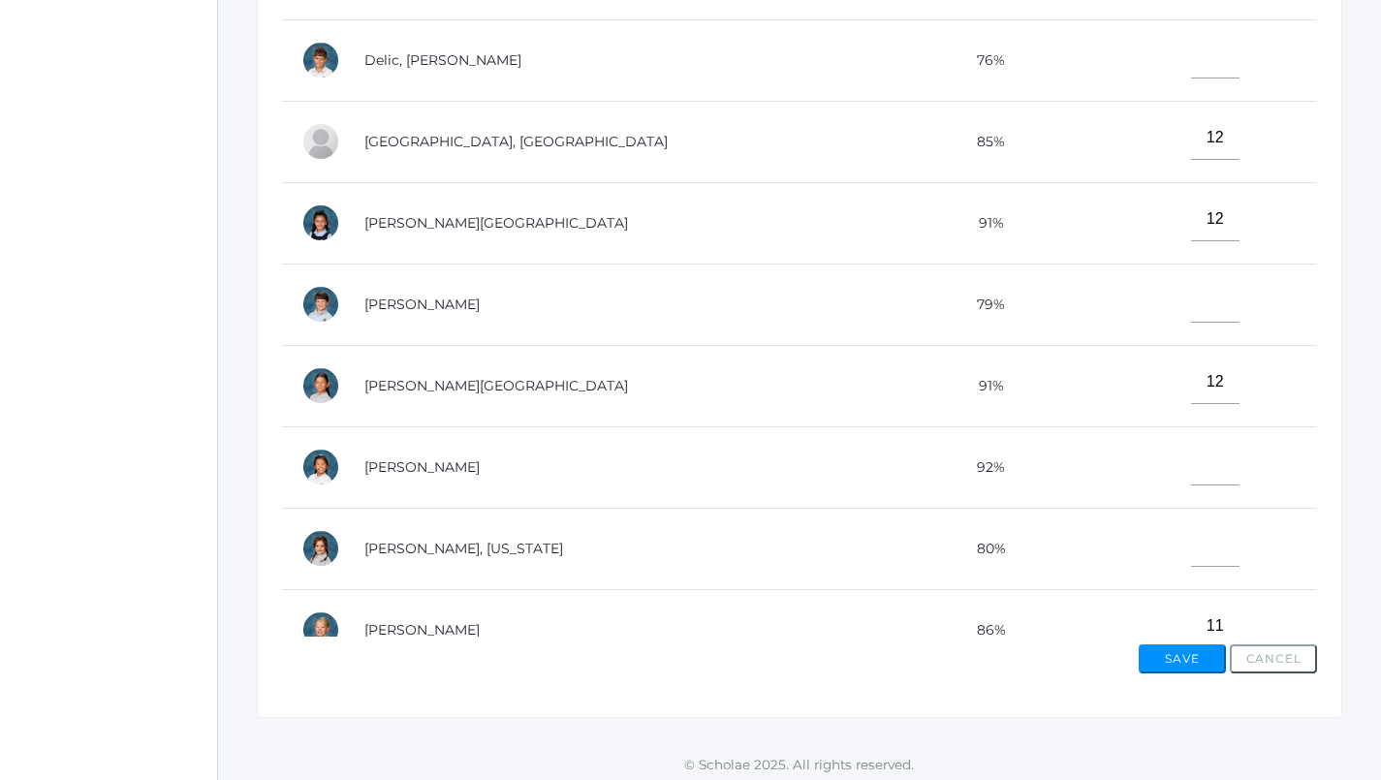
scroll to position [161, 0]
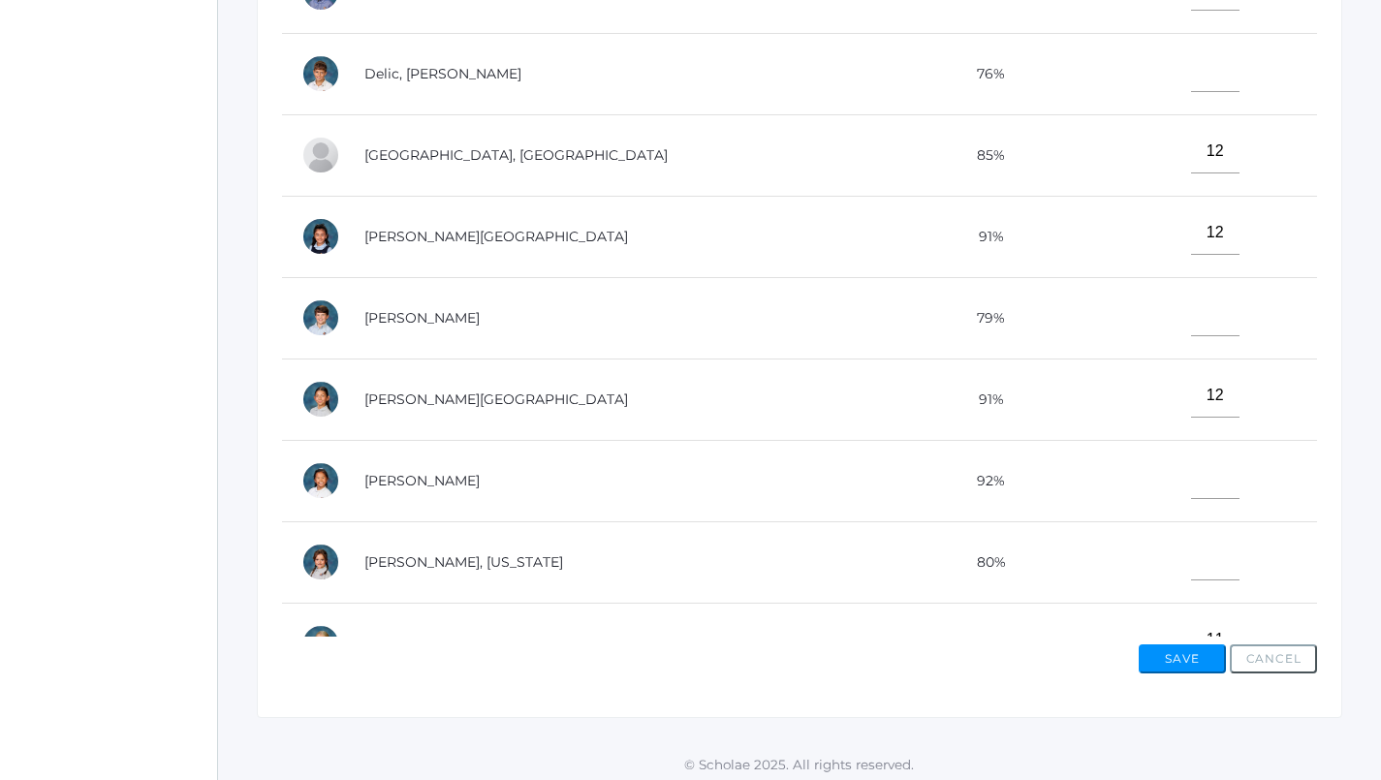
type input"] "12"
click at [1191, 76] on input"] "text" at bounding box center [1215, 70] width 48 height 44
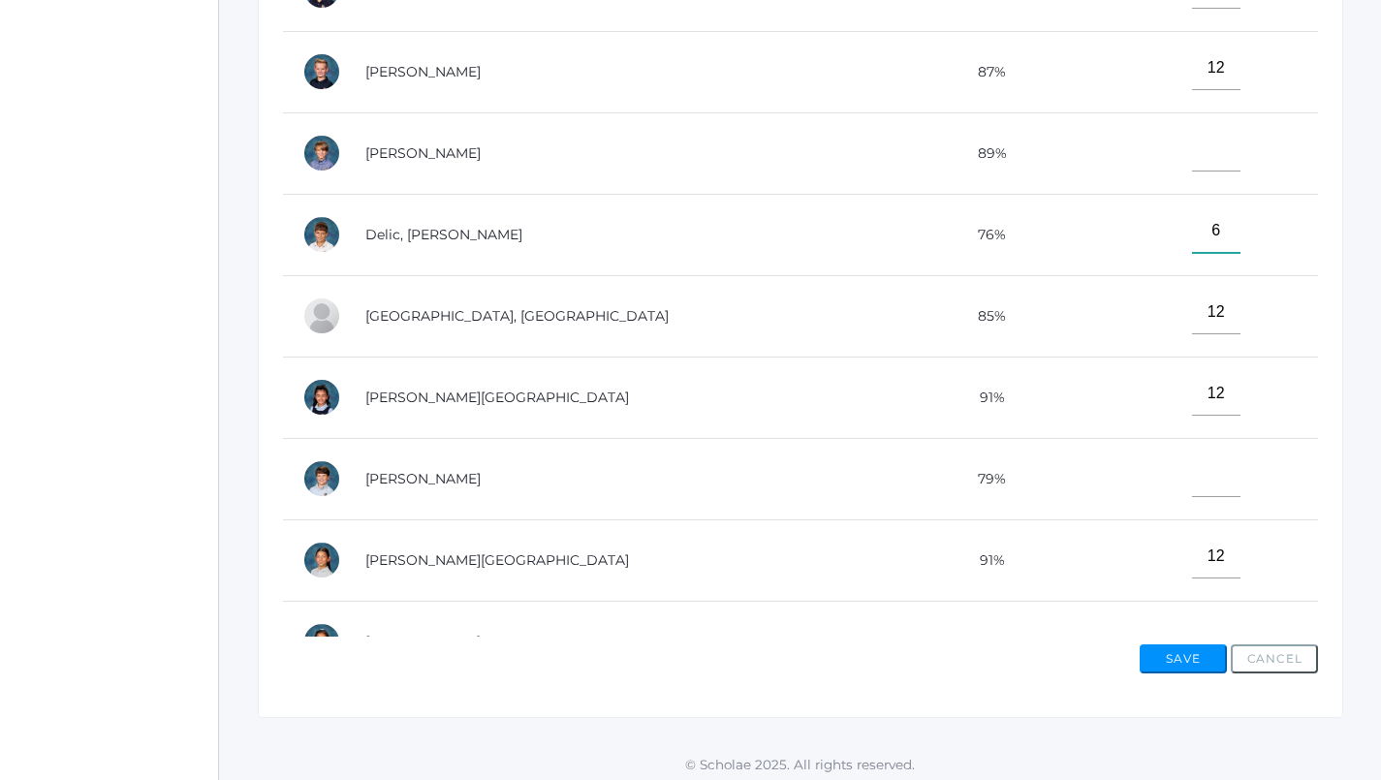
scroll to position [0, 0]
type input"] "6"
click at [1192, 150] on input"] "text" at bounding box center [1216, 150] width 48 height 44
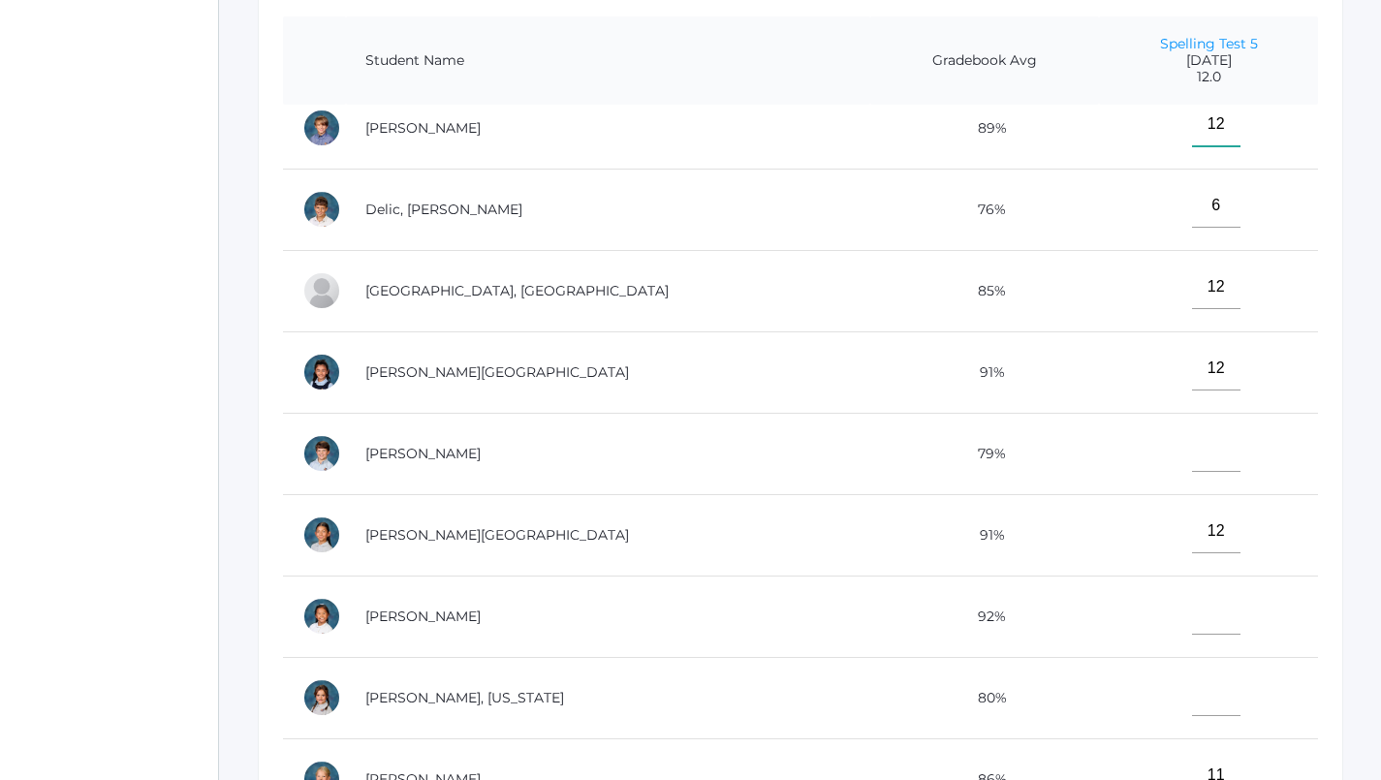
scroll to position [208, 0]
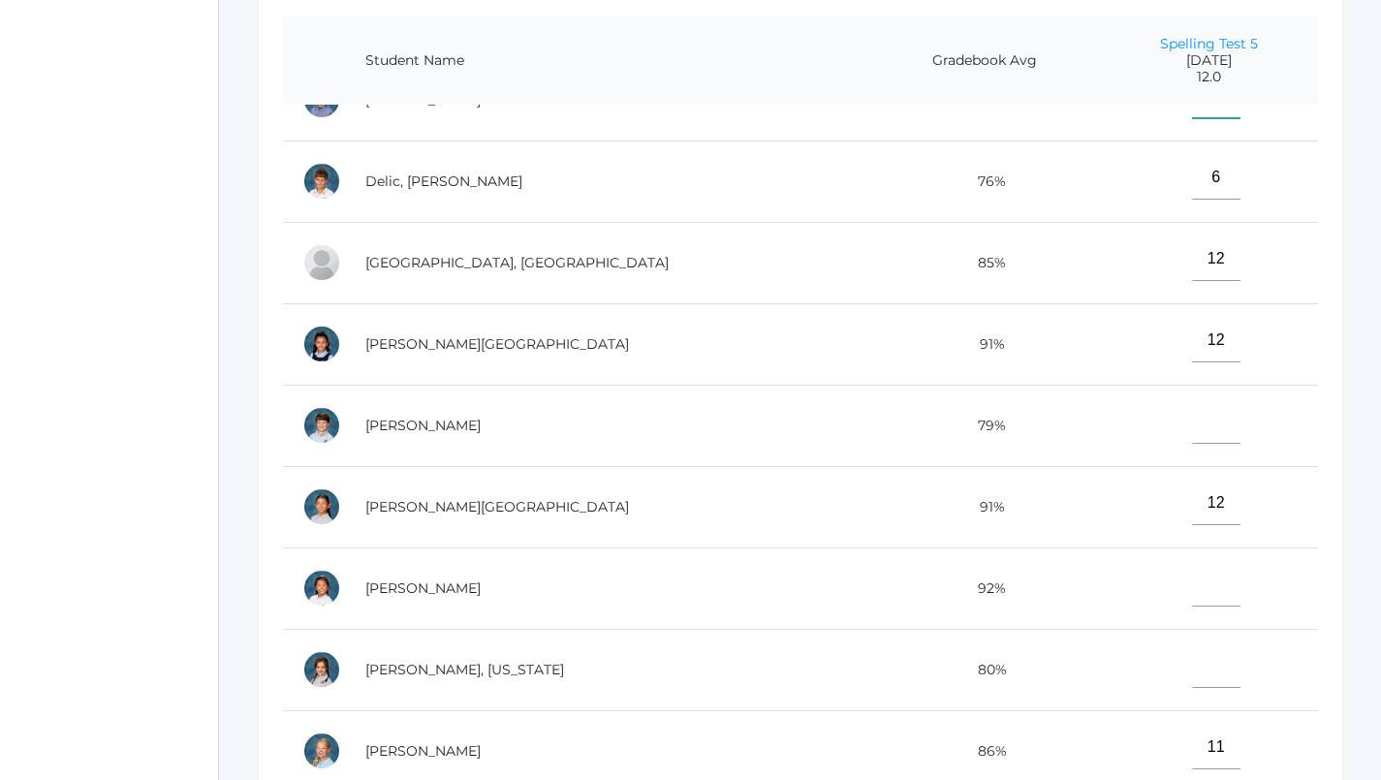
type input"] "12"
click at [1192, 576] on input"] "text" at bounding box center [1216, 585] width 48 height 44
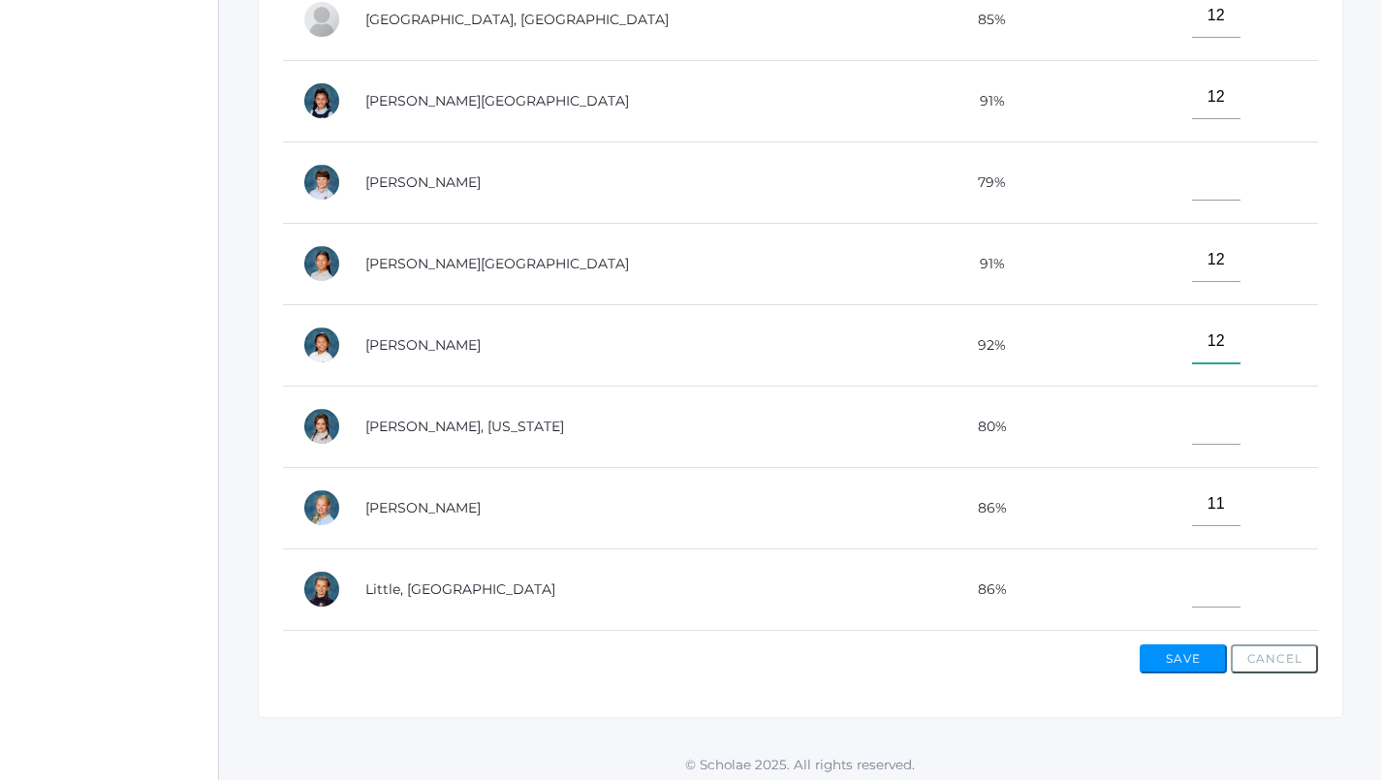
scroll to position [260, 0]
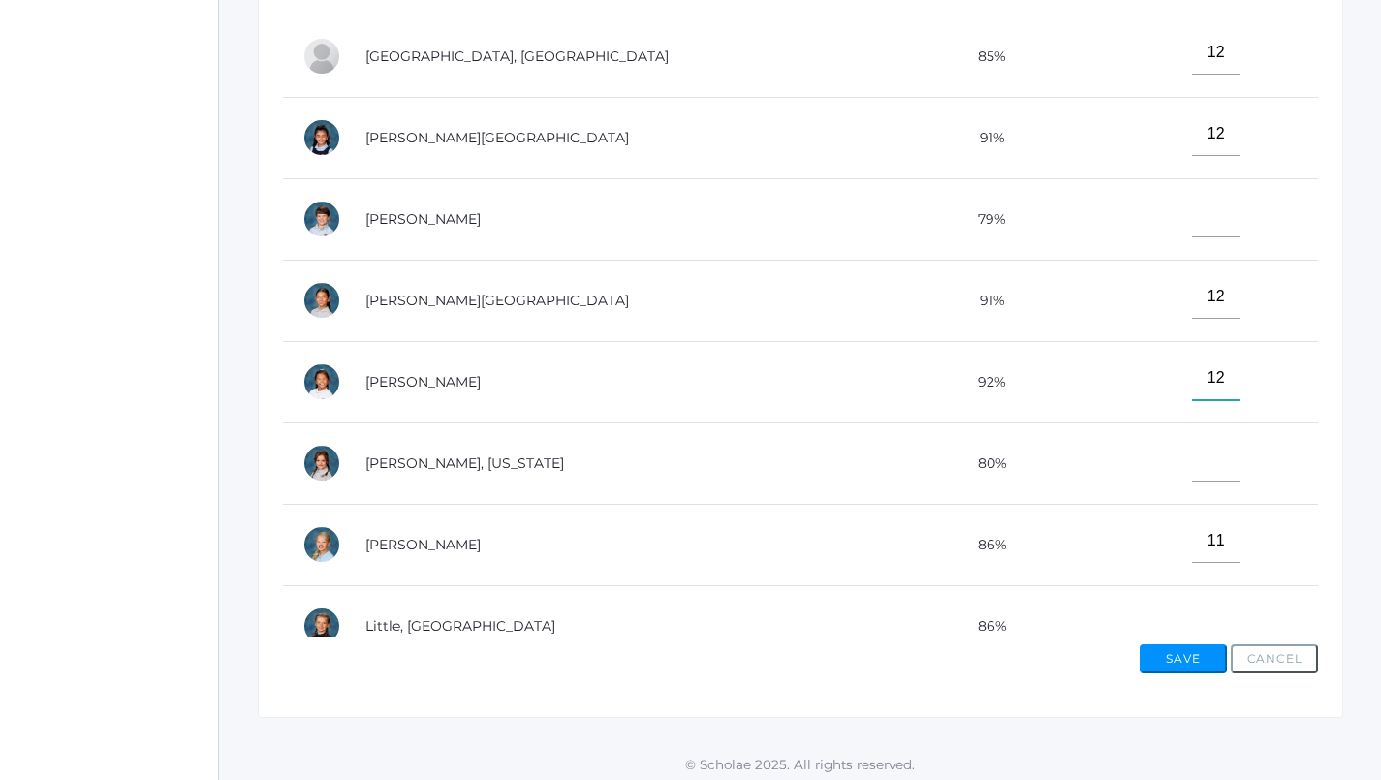
type input"] "12"
click at [1192, 216] on input"] "text" at bounding box center [1216, 216] width 48 height 44
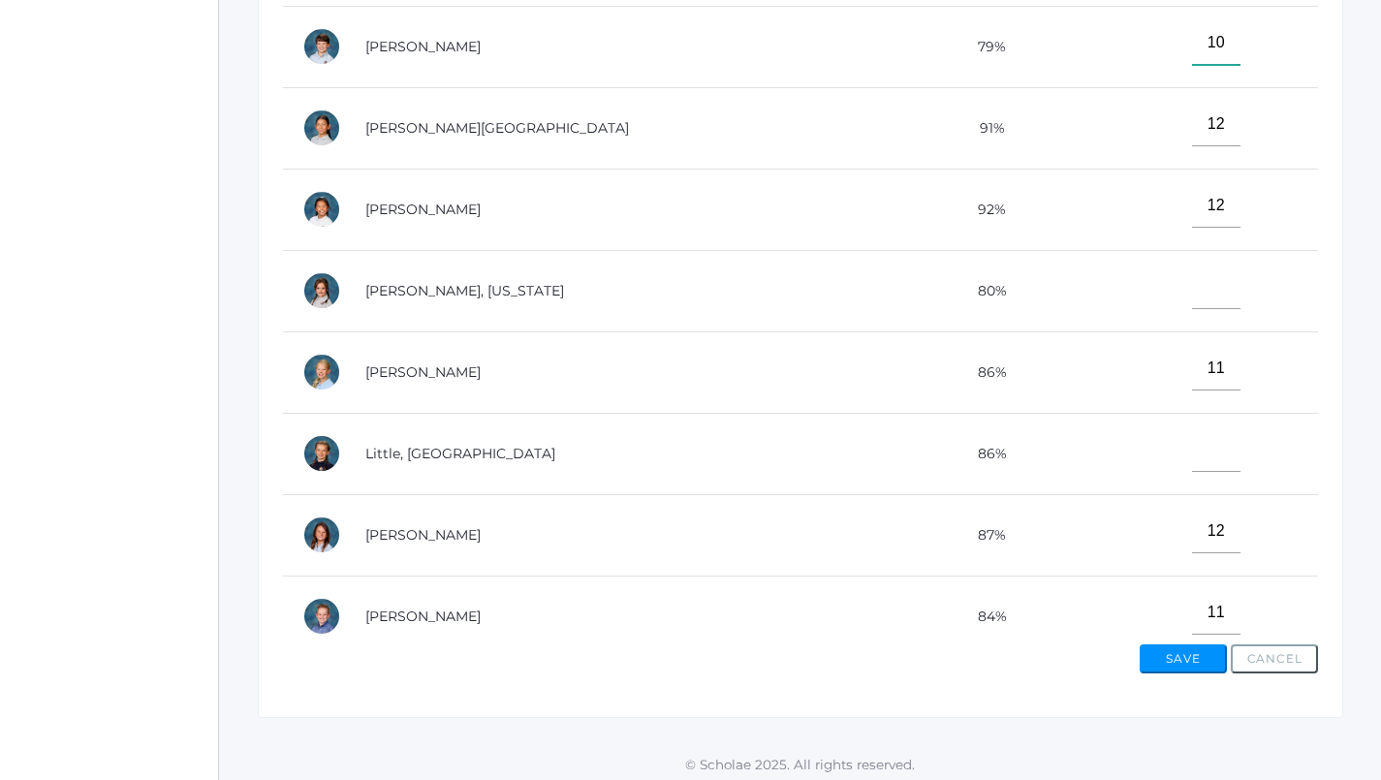
scroll to position [440, 0]
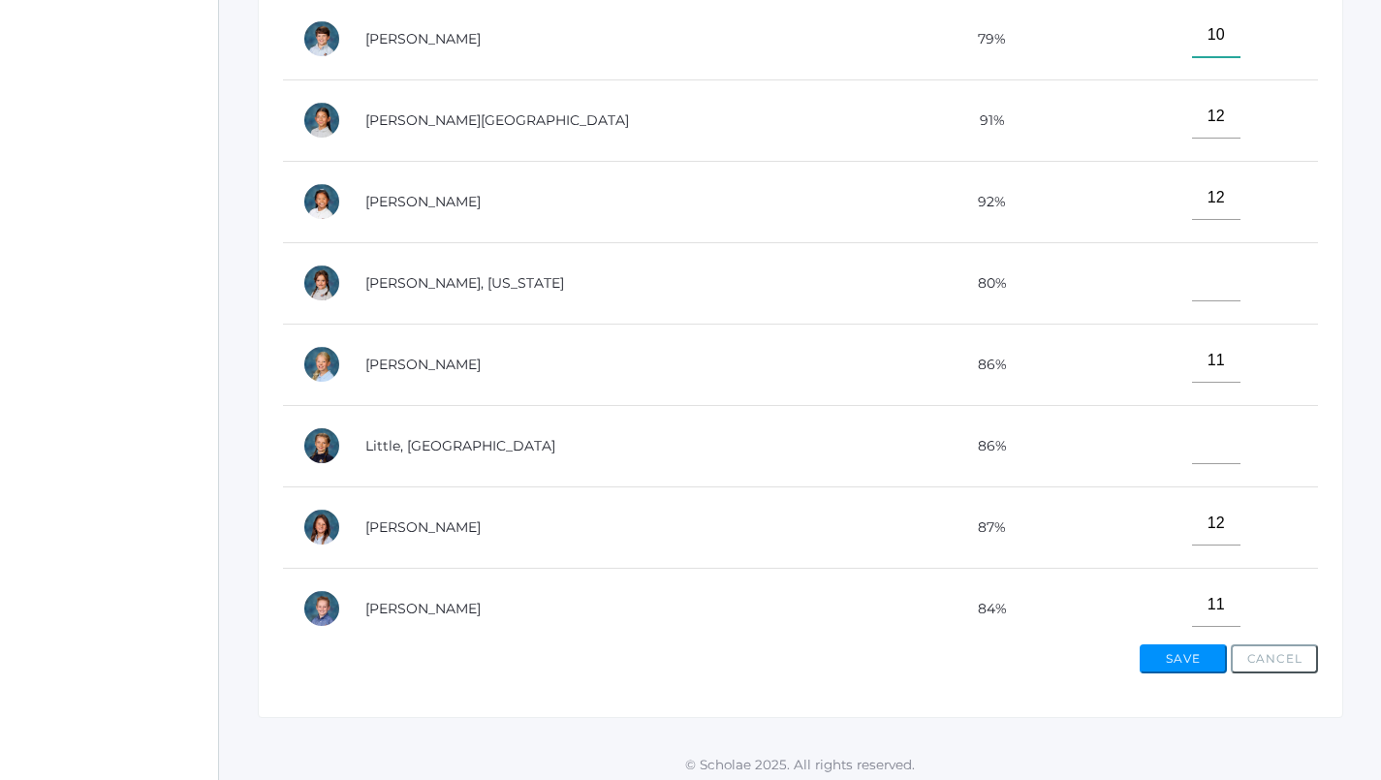
type input"] "10"
click at [1192, 439] on input"] "text" at bounding box center [1216, 443] width 48 height 44
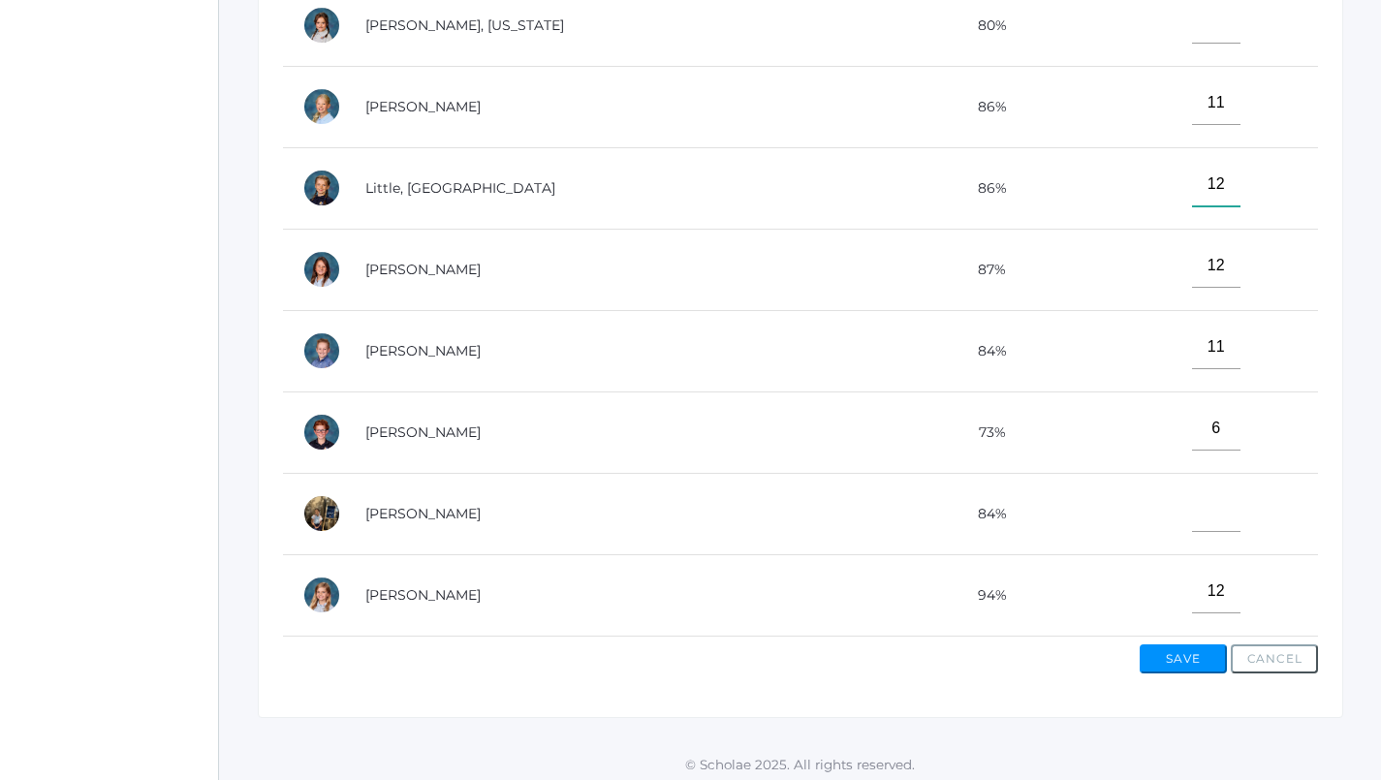
scroll to position [712, 0]
type input"] "12"
click at [1187, 647] on button "Save" at bounding box center [1183, 658] width 87 height 29
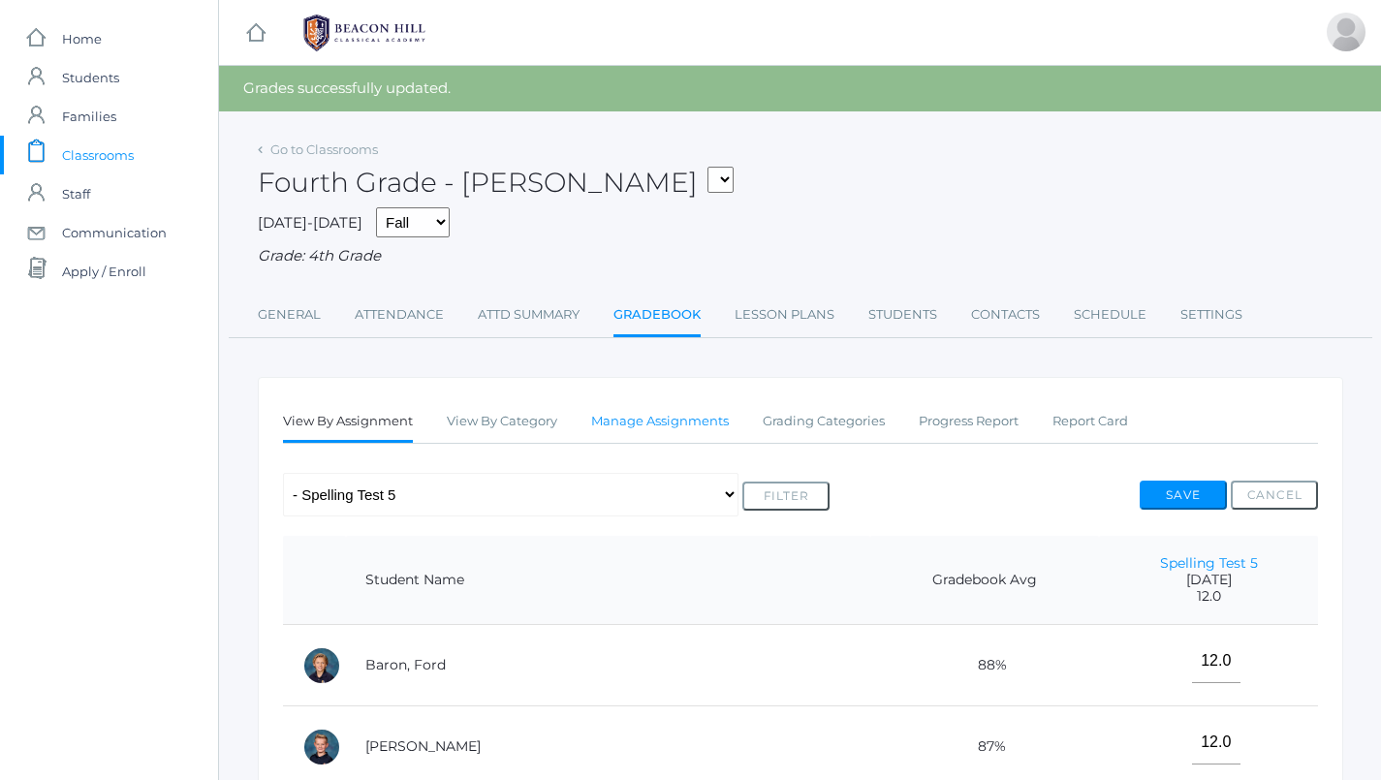
click at [682, 422] on link "Manage Assignments" at bounding box center [660, 421] width 138 height 39
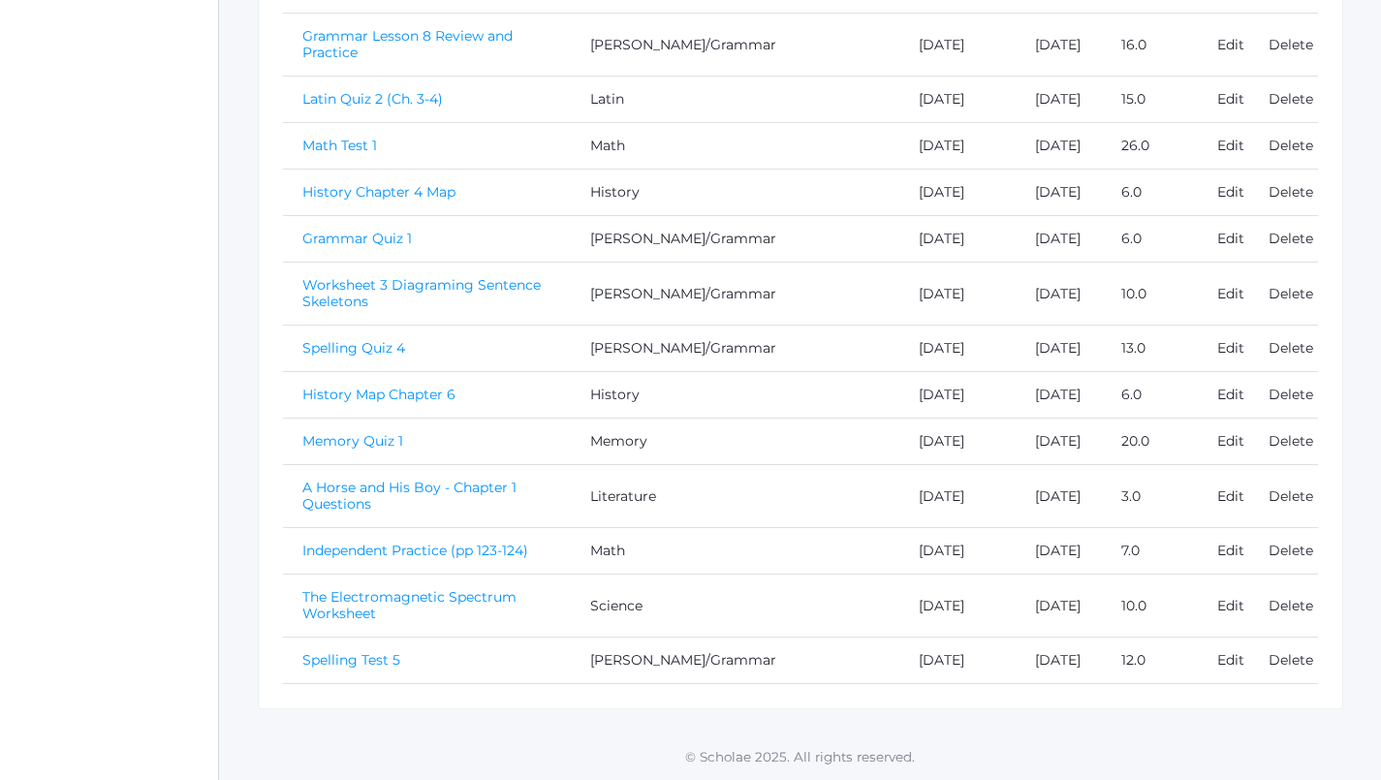
scroll to position [1575, 0]
click at [516, 594] on link "The Electromagnetic Spectrum Worksheet" at bounding box center [409, 605] width 214 height 34
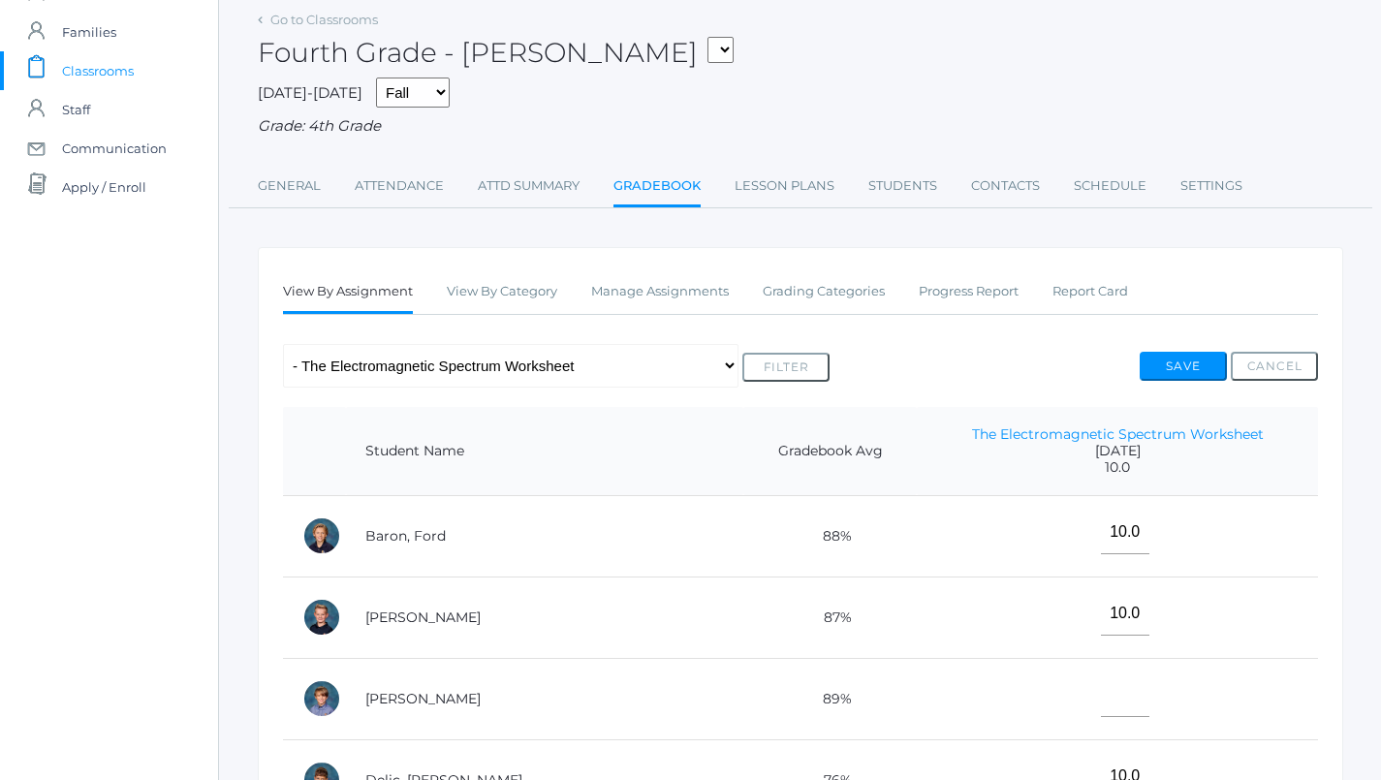
scroll to position [82, 0]
click at [641, 274] on link "Manage Assignments" at bounding box center [660, 293] width 138 height 39
